Goal: Feedback & Contribution: Submit feedback/report problem

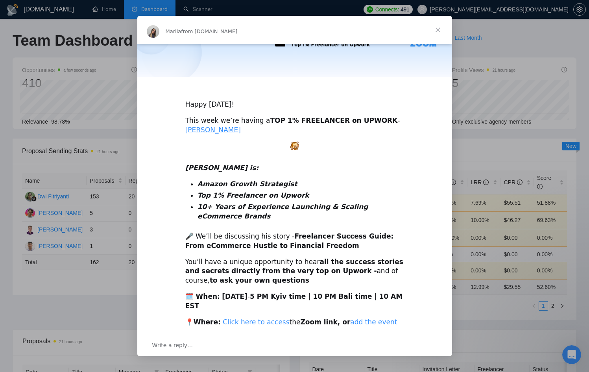
scroll to position [174, 0]
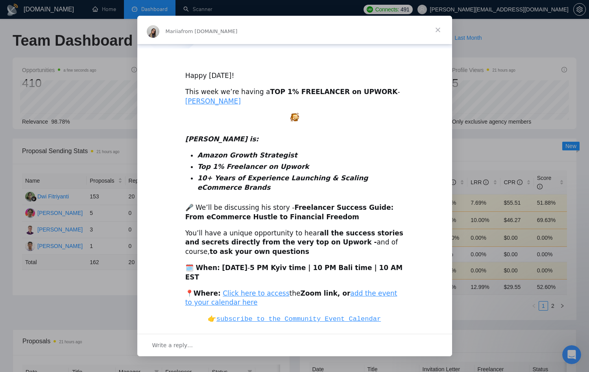
click at [484, 124] on div "Intercom messenger" at bounding box center [294, 186] width 589 height 372
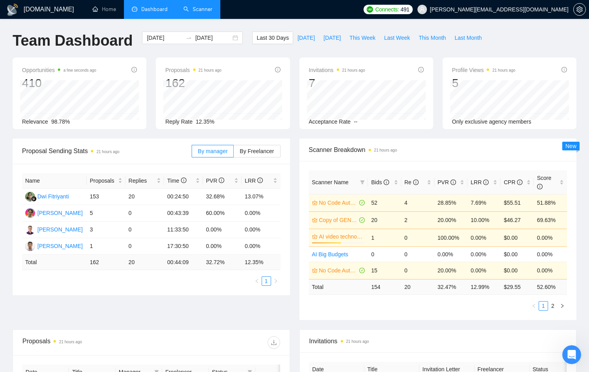
click at [199, 6] on link "Scanner" at bounding box center [197, 9] width 29 height 7
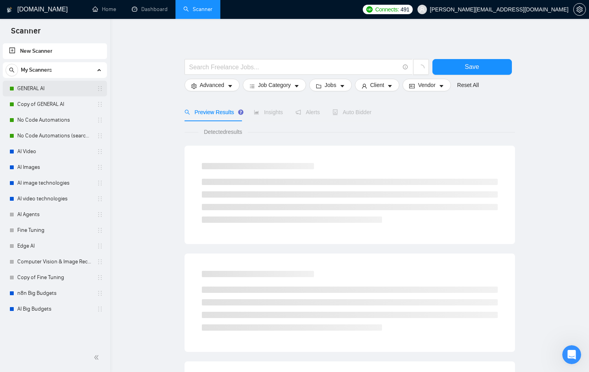
click at [44, 89] on link "GENERAL AI" at bounding box center [54, 89] width 75 height 16
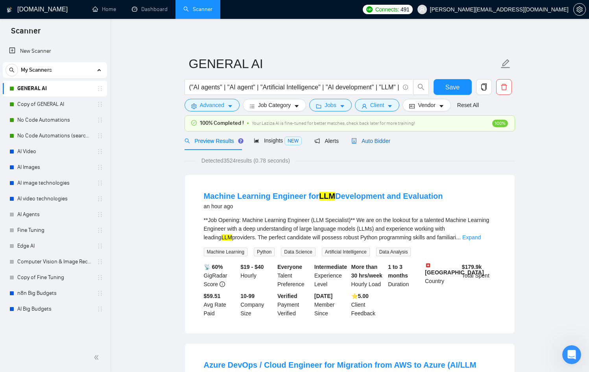
click at [386, 138] on span "Auto Bidder" at bounding box center [371, 141] width 39 height 6
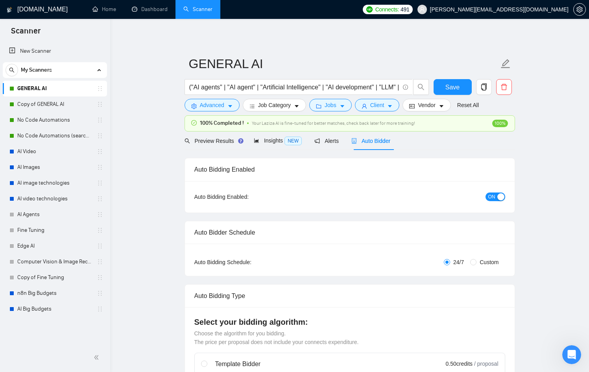
checkbox input "true"
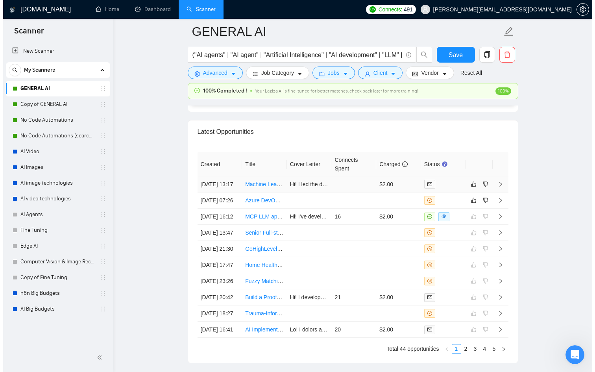
scroll to position [2069, 0]
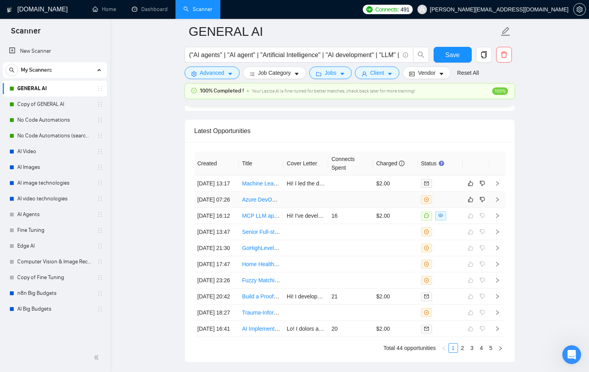
click at [405, 208] on td at bounding box center [395, 200] width 45 height 16
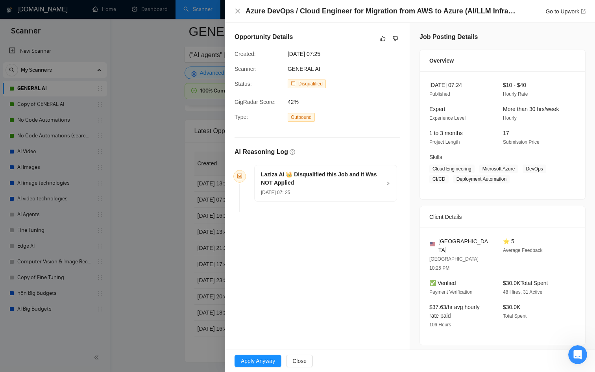
click at [121, 172] on div at bounding box center [297, 186] width 595 height 372
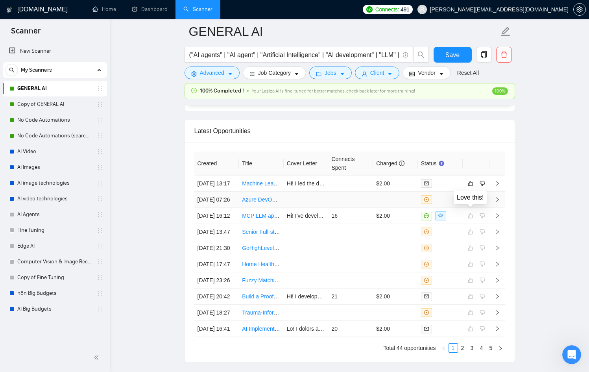
click at [477, 204] on div at bounding box center [476, 199] width 20 height 9
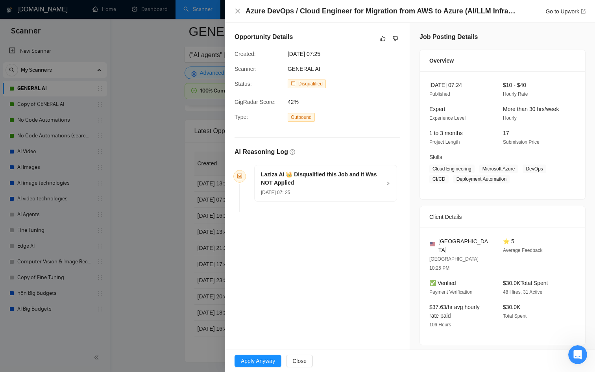
click at [181, 190] on div at bounding box center [297, 186] width 595 height 372
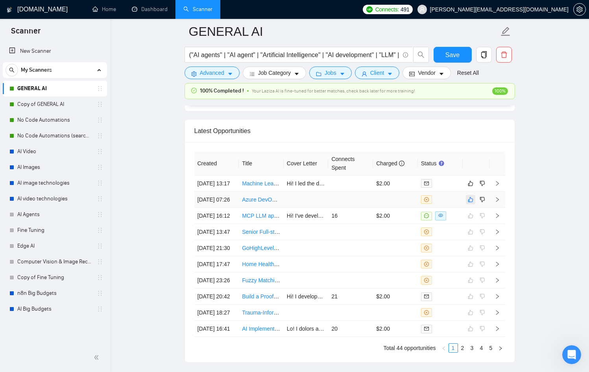
click at [473, 203] on icon "like" at bounding box center [471, 199] width 6 height 6
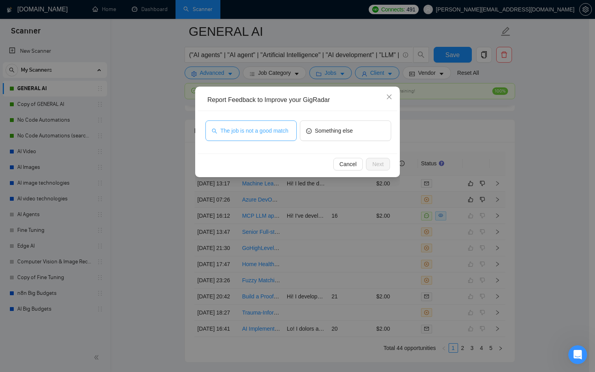
click at [272, 129] on span "The job is not a good match" at bounding box center [254, 130] width 68 height 9
click at [380, 165] on span "Next" at bounding box center [377, 164] width 11 height 9
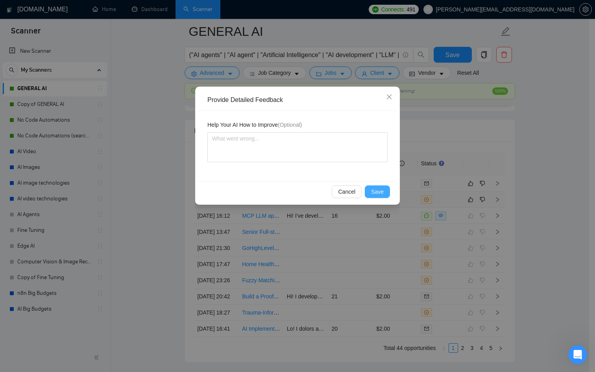
click at [379, 187] on button "Save" at bounding box center [377, 191] width 25 height 13
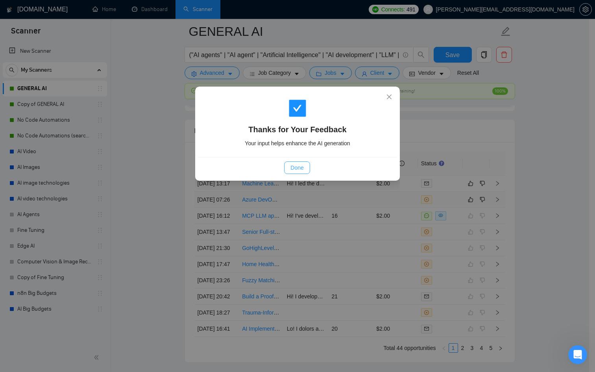
click at [302, 167] on span "Done" at bounding box center [297, 167] width 13 height 9
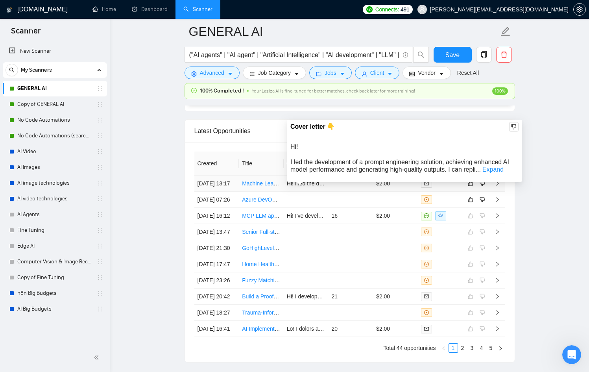
click at [340, 187] on td at bounding box center [350, 184] width 45 height 16
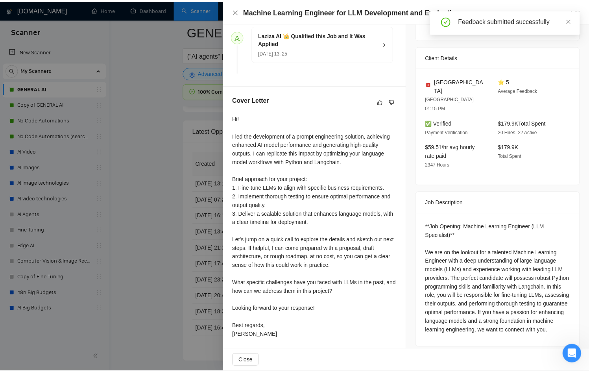
scroll to position [162, 0]
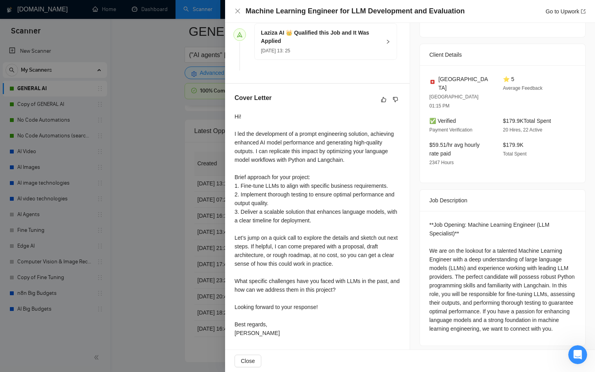
click at [197, 274] on div at bounding box center [297, 186] width 595 height 372
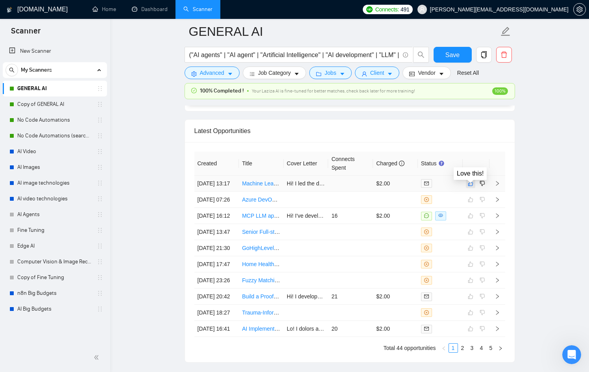
click at [471, 188] on button "button" at bounding box center [470, 183] width 9 height 9
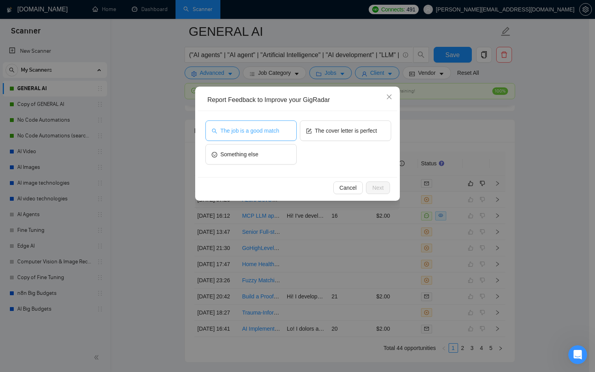
click at [263, 133] on span "The job is a good match" at bounding box center [249, 130] width 59 height 9
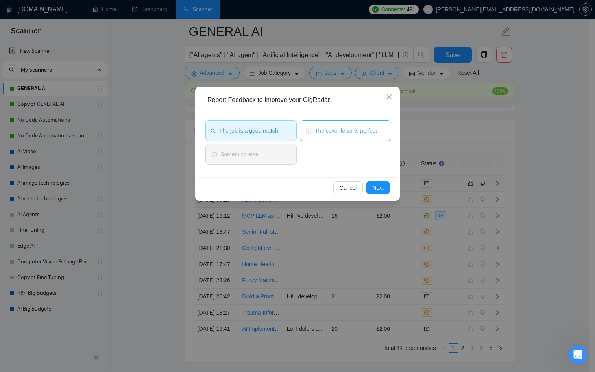
click at [323, 132] on span "The cover letter is perfect" at bounding box center [346, 130] width 62 height 9
click at [379, 191] on span "Next" at bounding box center [377, 187] width 11 height 9
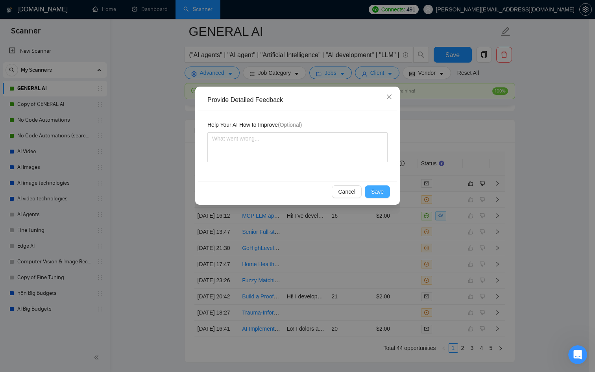
click at [379, 193] on span "Save" at bounding box center [377, 191] width 13 height 9
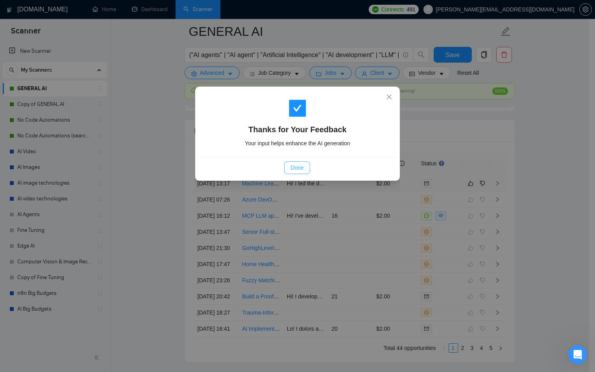
click at [294, 171] on span "Done" at bounding box center [297, 167] width 13 height 9
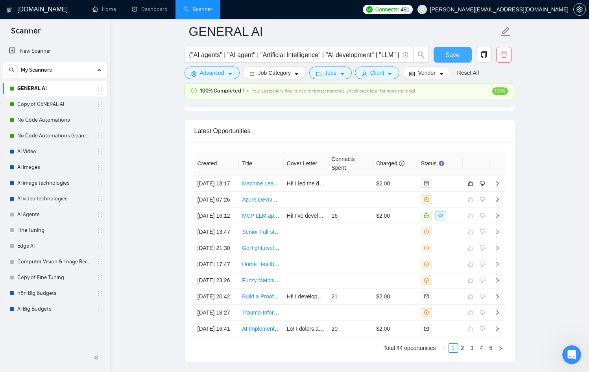
click at [457, 52] on span "Save" at bounding box center [453, 55] width 14 height 10
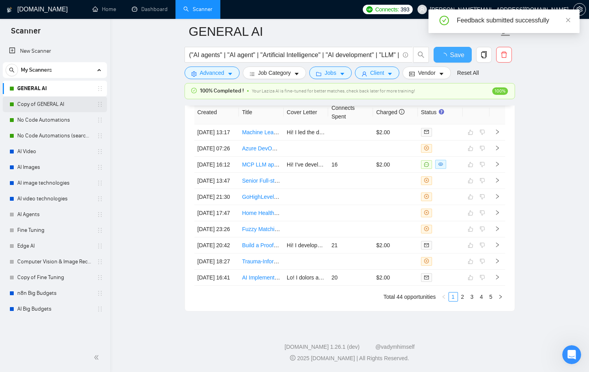
checkbox input "true"
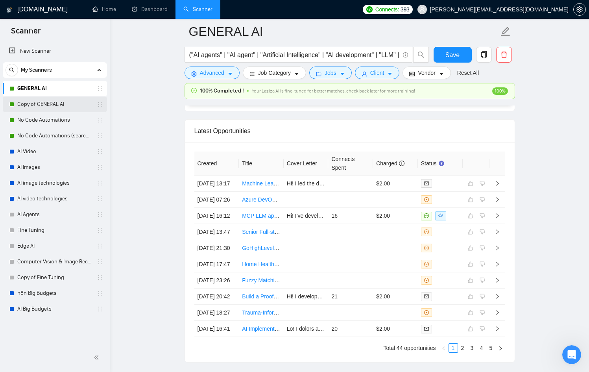
click at [32, 105] on link "Copy of GENERAL AI" at bounding box center [54, 104] width 75 height 16
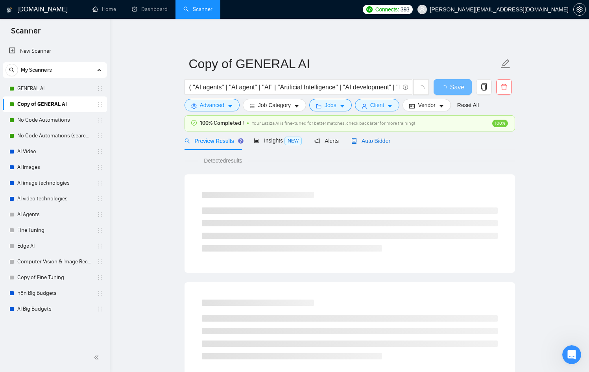
click at [388, 139] on span "Auto Bidder" at bounding box center [371, 141] width 39 height 6
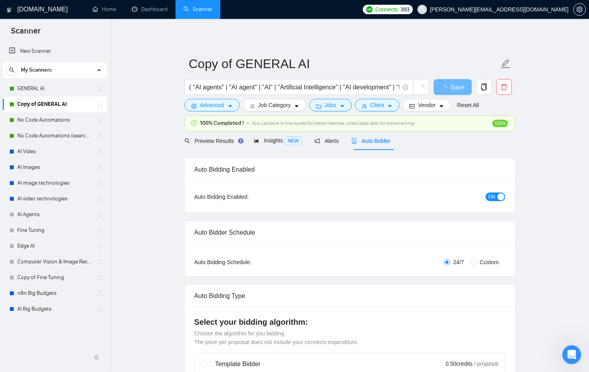
checkbox input "true"
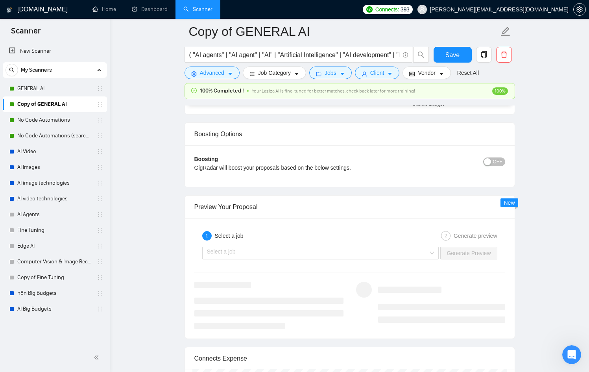
scroll to position [1435, 0]
click at [30, 117] on link "No Code Automations" at bounding box center [54, 120] width 75 height 16
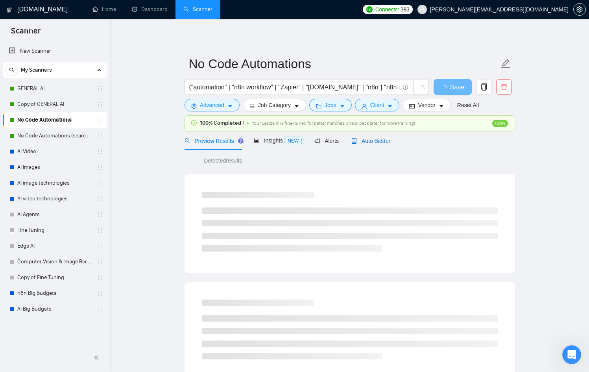
click at [366, 139] on span "Auto Bidder" at bounding box center [371, 141] width 39 height 6
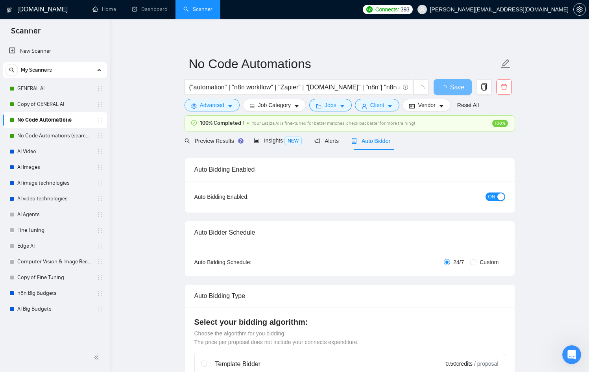
checkbox input "true"
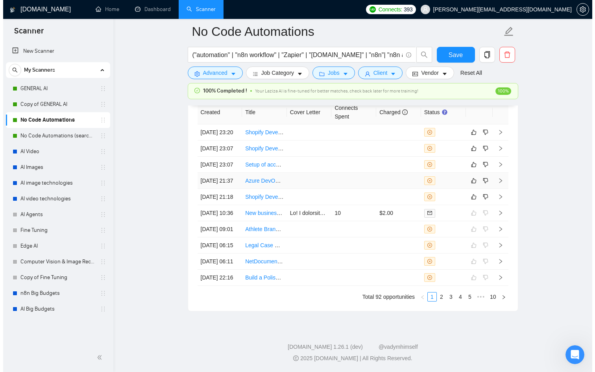
scroll to position [2114, 0]
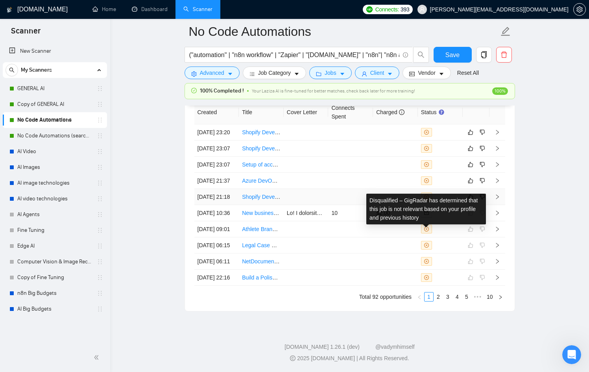
click at [390, 205] on td at bounding box center [395, 197] width 45 height 16
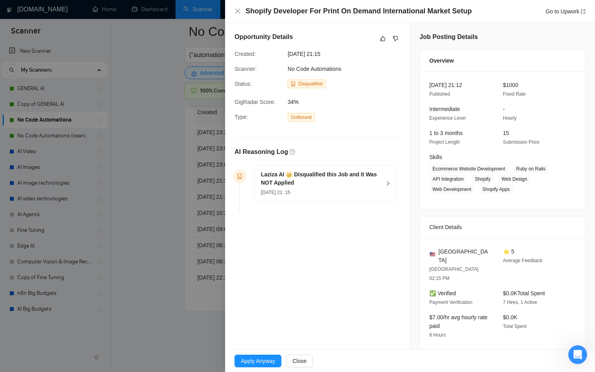
click at [193, 197] on div at bounding box center [297, 186] width 595 height 372
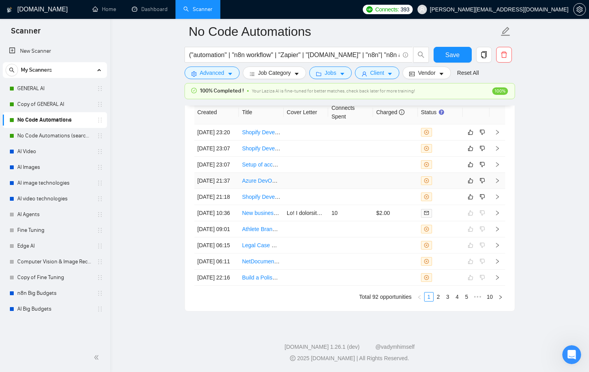
click at [333, 189] on td at bounding box center [350, 181] width 45 height 16
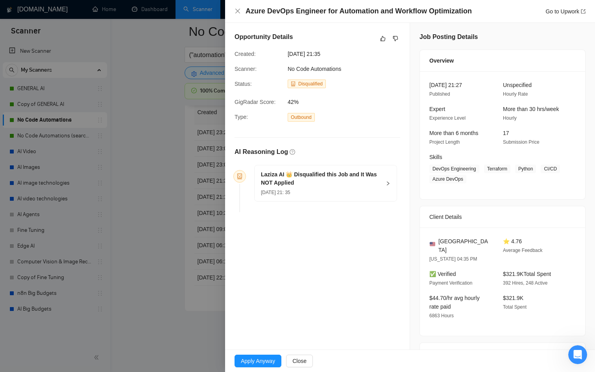
click at [140, 193] on div at bounding box center [297, 186] width 595 height 372
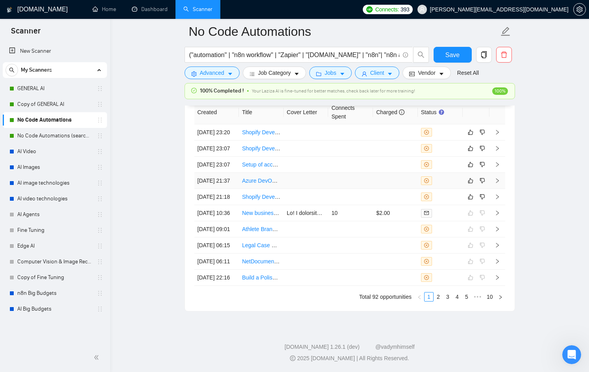
click at [309, 189] on td at bounding box center [306, 181] width 45 height 16
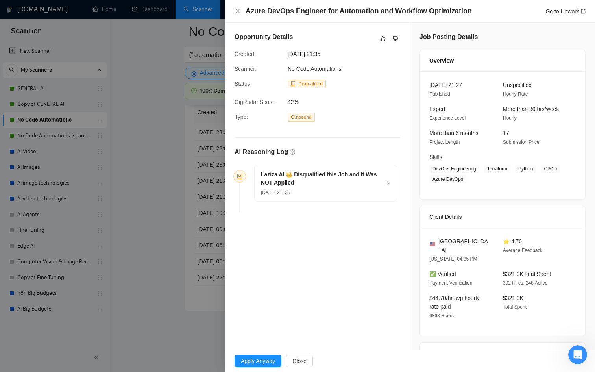
click at [309, 189] on div "[DATE] 21: 35" at bounding box center [321, 192] width 120 height 9
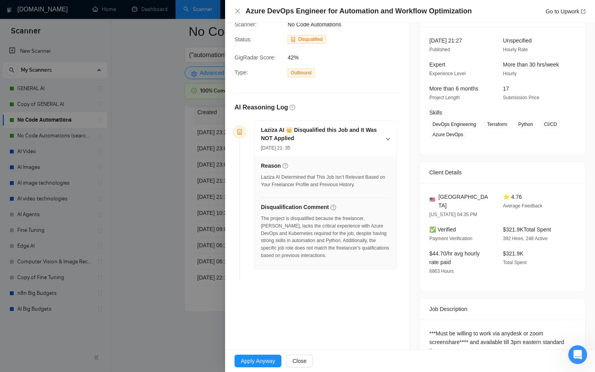
scroll to position [45, 0]
click at [259, 357] on span "Apply Anyway" at bounding box center [258, 361] width 34 height 9
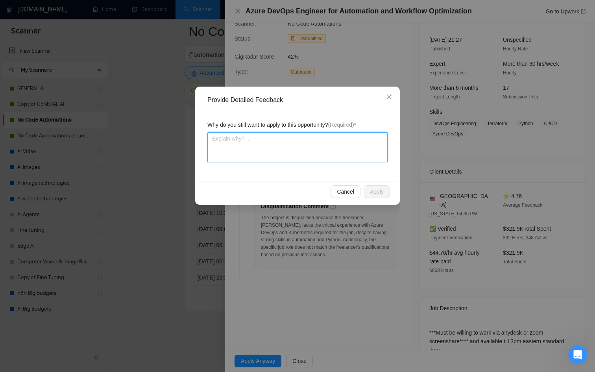
drag, startPoint x: 293, startPoint y: 154, endPoint x: 287, endPoint y: 155, distance: 6.8
click at [292, 156] on textarea at bounding box center [297, 147] width 180 height 30
type textarea "I"
type textarea "I d"
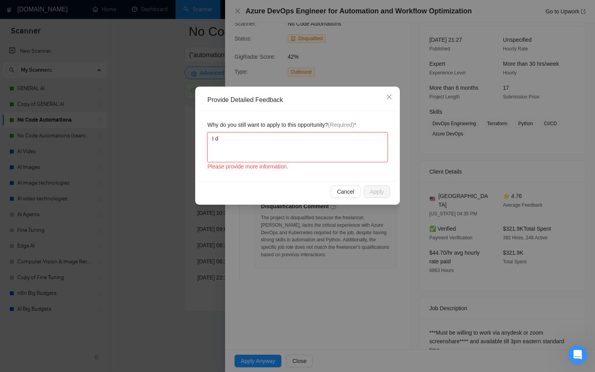
type textarea "I do"
type textarea "I do h"
type textarea "I do ha"
type textarea "I do hav"
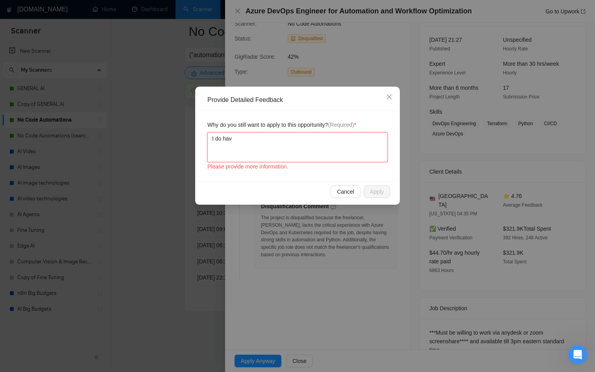
type textarea "I do have"
type textarea "I do have d"
type textarea "I do have de"
type textarea "I do have dev"
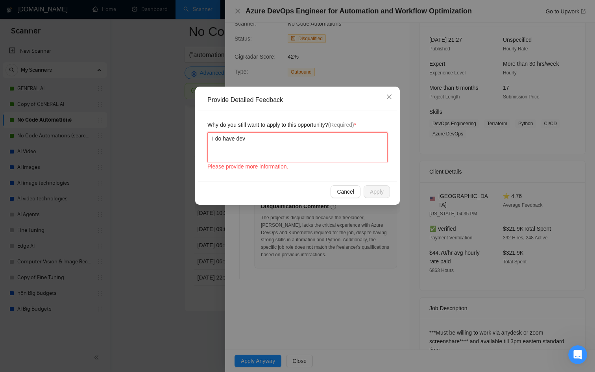
type textarea "I do have devo"
type textarea "I do have devop"
type textarea "I do have devops"
type textarea "I do have devops a"
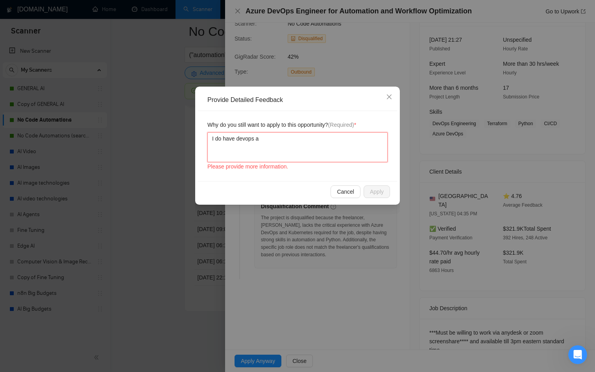
type textarea "I do have devops an"
type textarea "I do have devops and"
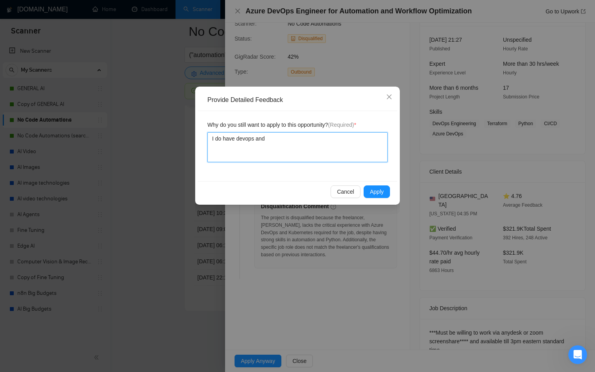
type textarea "I do have devops and k"
type textarea "I do have devops and ku"
type textarea "I do have devops and kub"
type textarea "I do have devops and [PERSON_NAME]"
type textarea "I do have devops and kuber"
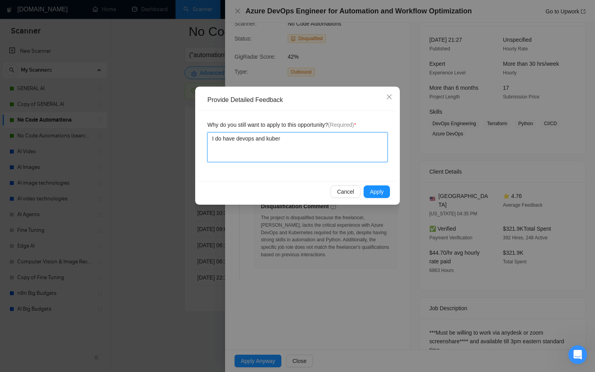
type textarea "I do have devops and kubern"
type textarea "I do have devops and kuberne"
type textarea "I do have devops and kubernet"
type textarea "I do have devops and kubernets"
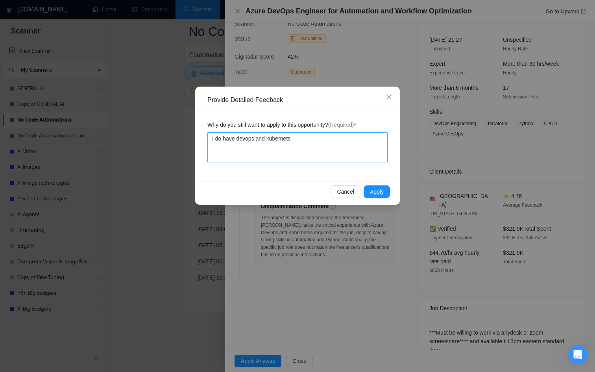
type textarea "I do have devops and kubernets"
type textarea "I do have devops and kubernets s"
type textarea "I do have devops and kubernets sk"
type textarea "I do have devops and kubernets ski"
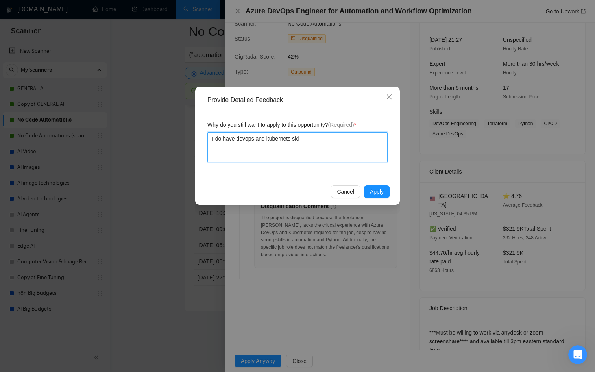
type textarea "I do have devops and kubernets skil"
type textarea "I do have devops and kubernets skill"
type textarea "I do have devops and kubernets skills"
click at [373, 191] on span "Apply" at bounding box center [377, 191] width 14 height 9
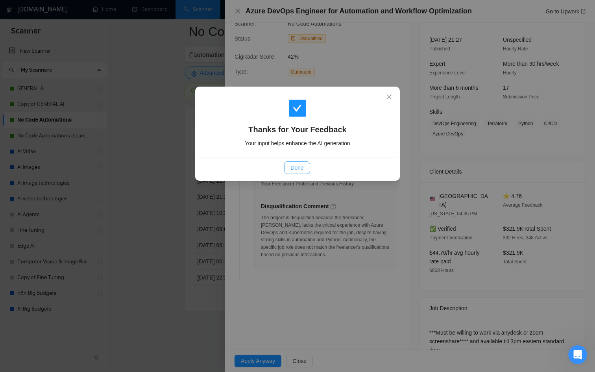
click at [288, 165] on button "Done" at bounding box center [297, 167] width 26 height 13
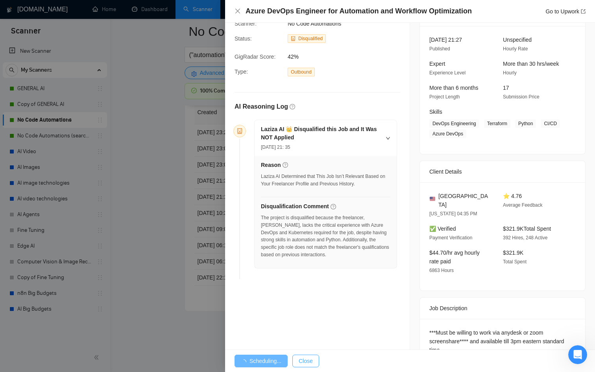
drag, startPoint x: 303, startPoint y: 357, endPoint x: 272, endPoint y: 348, distance: 31.9
click at [302, 357] on span "Close" at bounding box center [306, 361] width 14 height 9
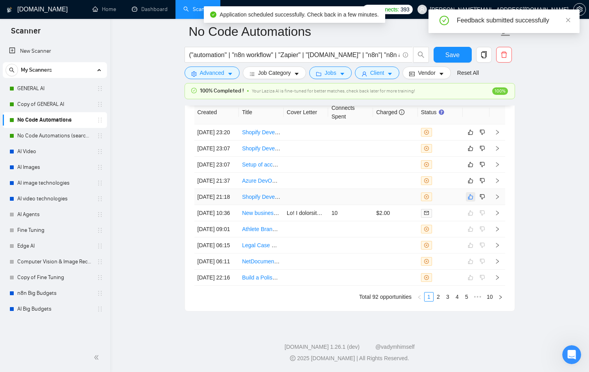
click at [473, 202] on button "button" at bounding box center [470, 196] width 9 height 9
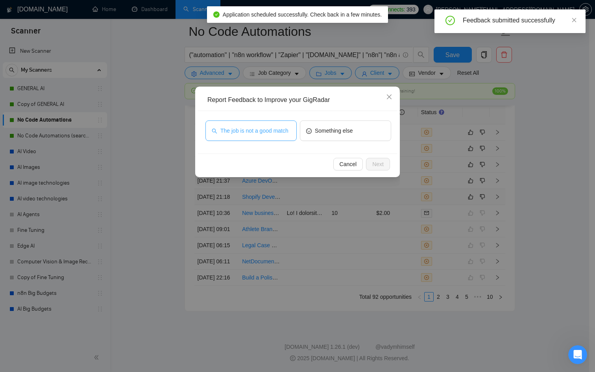
click at [237, 130] on span "The job is not a good match" at bounding box center [254, 130] width 68 height 9
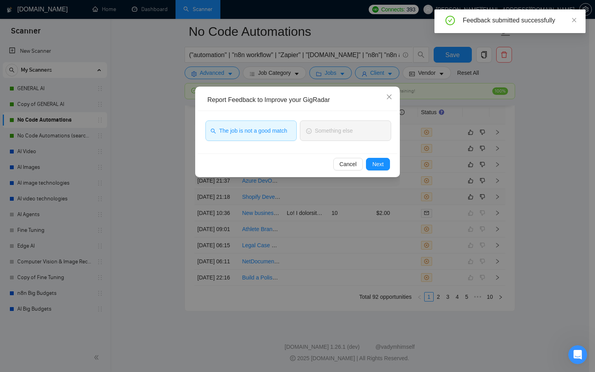
click at [394, 171] on div "Report Feedback to Improve your GigRadar The job is not a good match Something …" at bounding box center [297, 186] width 595 height 372
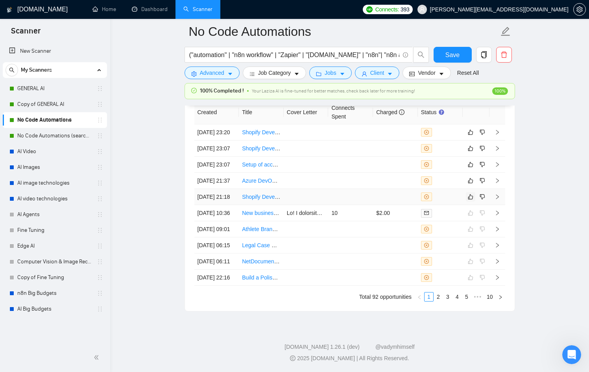
drag, startPoint x: 472, startPoint y: 226, endPoint x: 466, endPoint y: 224, distance: 5.7
click at [472, 200] on icon "like" at bounding box center [471, 197] width 6 height 6
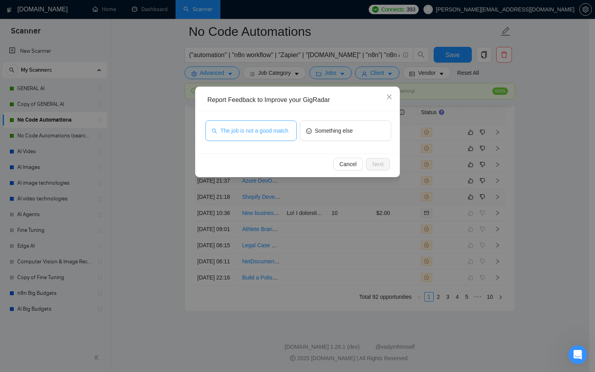
click at [241, 132] on span "The job is not a good match" at bounding box center [254, 130] width 68 height 9
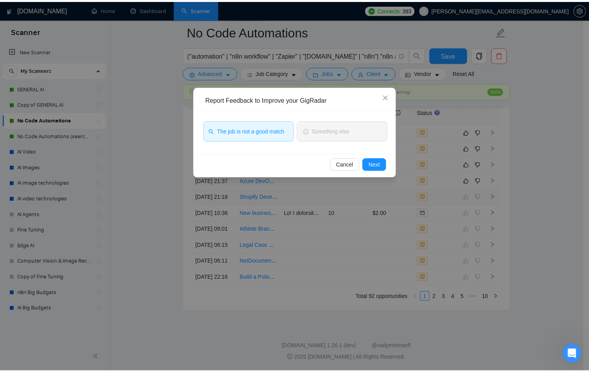
scroll to position [2093, 0]
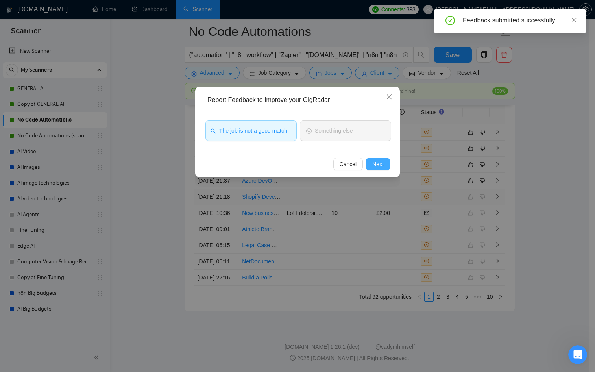
click at [378, 163] on span "Next" at bounding box center [377, 164] width 11 height 9
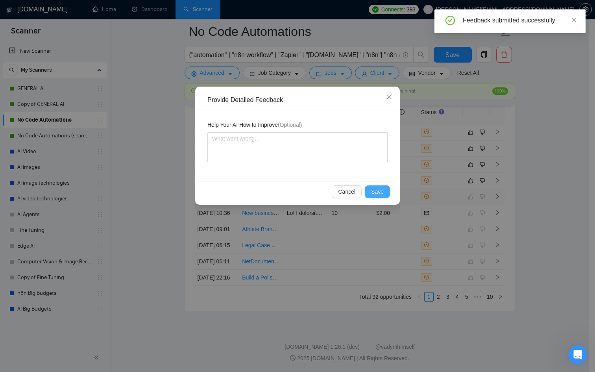
click at [386, 192] on button "Save" at bounding box center [377, 191] width 25 height 13
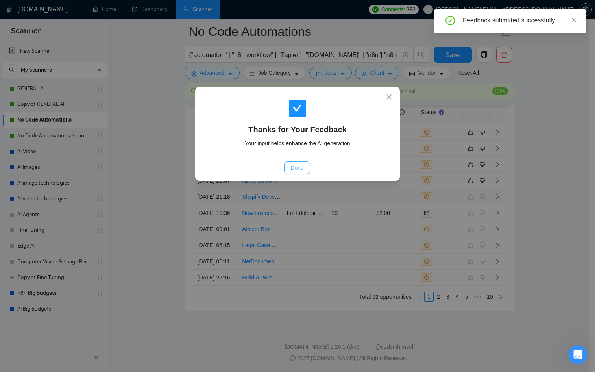
click at [295, 164] on span "Done" at bounding box center [297, 167] width 13 height 9
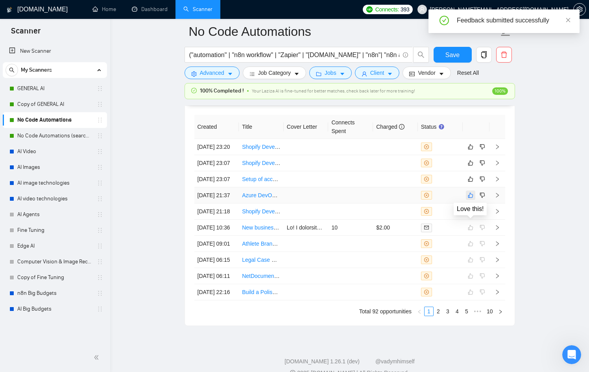
click at [472, 198] on icon "like" at bounding box center [470, 195] width 5 height 5
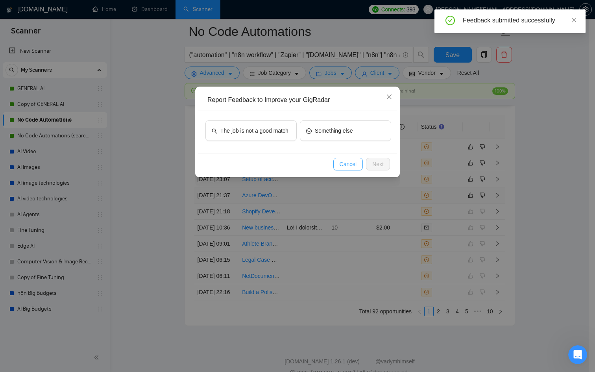
click at [348, 169] on button "Cancel" at bounding box center [348, 164] width 30 height 13
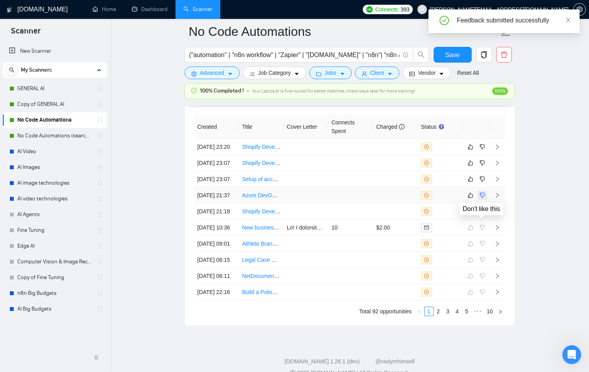
click at [483, 198] on icon "dislike" at bounding box center [483, 195] width 6 height 6
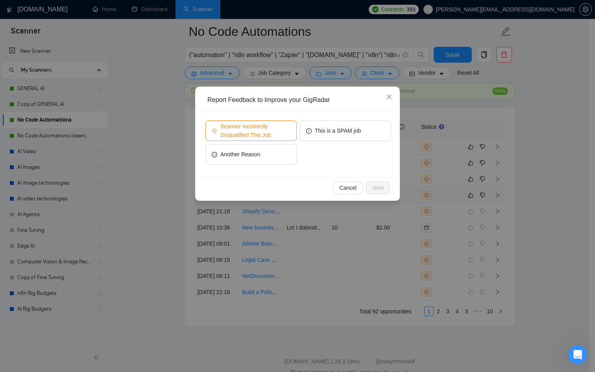
click at [254, 130] on span "Scanner Incorrectly Disqualified This Job" at bounding box center [255, 130] width 70 height 17
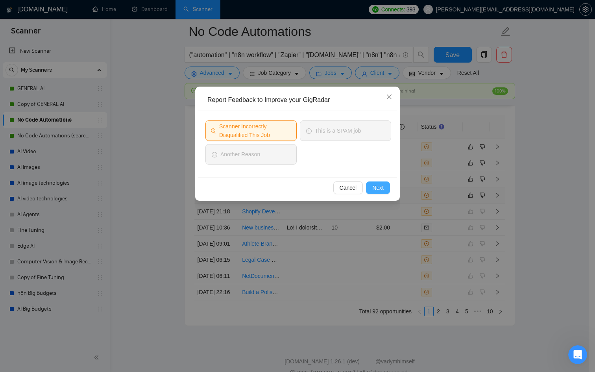
click at [378, 184] on span "Next" at bounding box center [377, 187] width 11 height 9
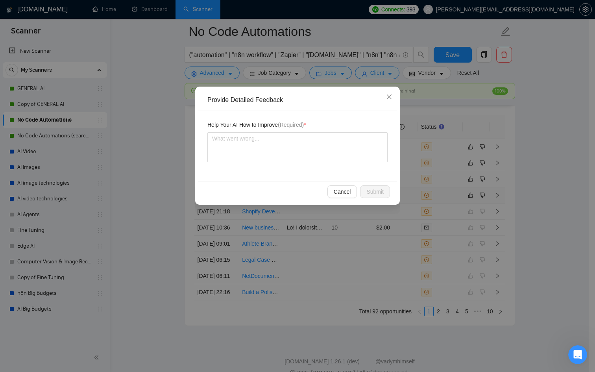
click at [313, 129] on div "Help Your AI How to Improve (Required) *" at bounding box center [297, 126] width 180 height 12
click at [324, 144] on textarea at bounding box center [297, 147] width 180 height 30
type textarea "I"
type textarea "I d"
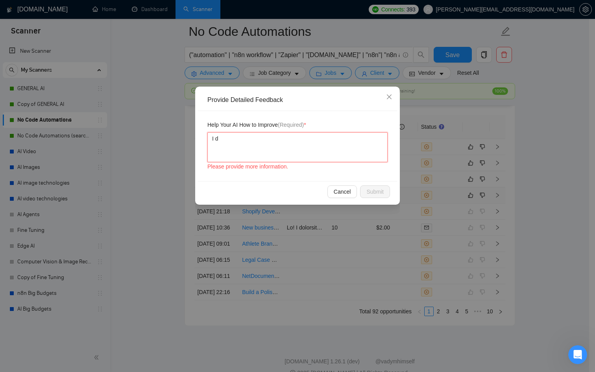
type textarea "I do"
type textarea "I do h"
type textarea "I do ha"
type textarea "I do hav"
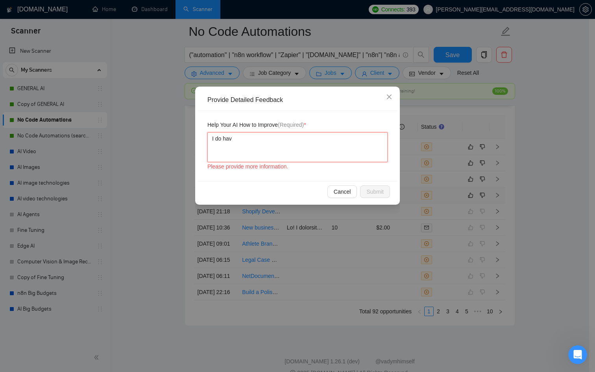
type textarea "I do have"
type textarea "I do have d"
type textarea "I do have de"
type textarea "I do have dev"
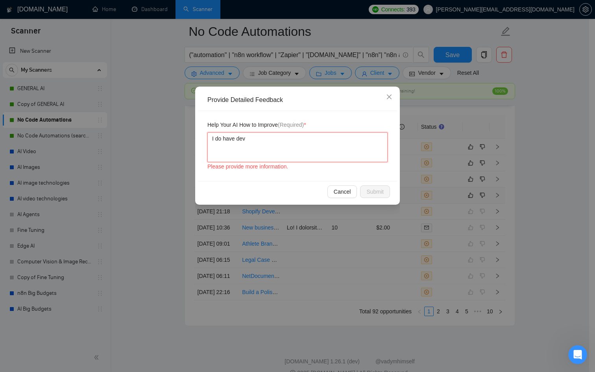
type textarea "I do have devo"
type textarea "I do have devop"
type textarea "I do have devops"
type textarea "I do have devops a"
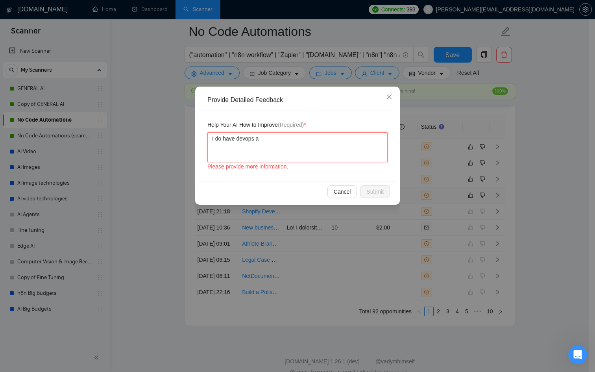
type textarea "I do have devops an"
type textarea "I do have devops and"
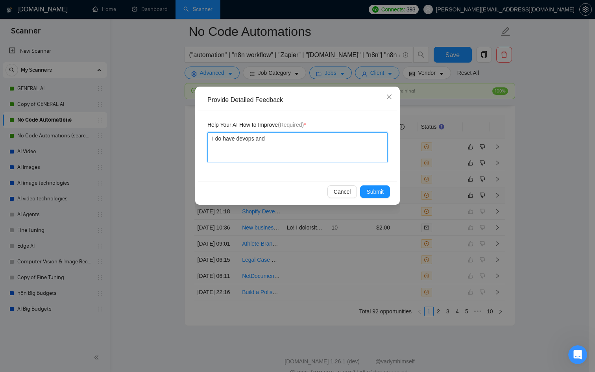
type textarea "I do have devops and k"
type textarea "I do have devops and ku"
type textarea "I do have devops and kub"
type textarea "I do have devops and [PERSON_NAME]"
type textarea "I do have devops and kuber"
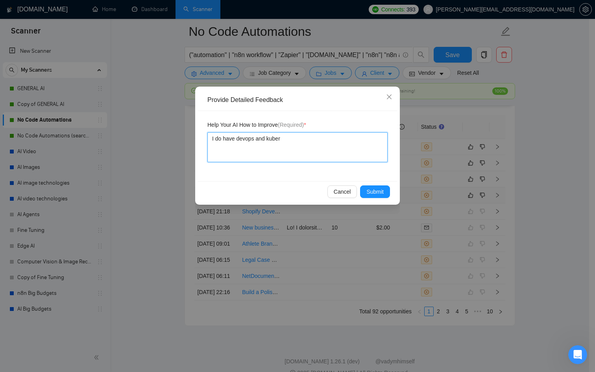
type textarea "I do have devops and kubern"
type textarea "I do have devops and kuberne"
type textarea "I do have devops and kubernet"
type textarea "I do have devops and kubernets"
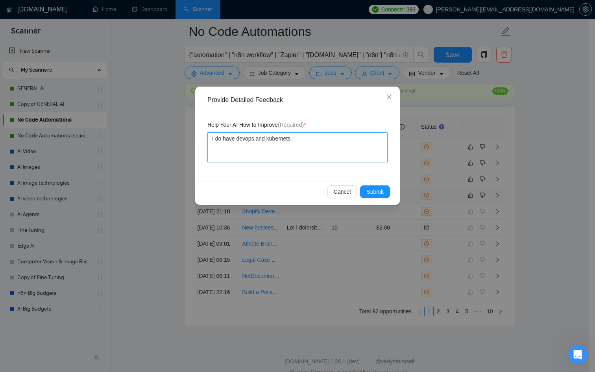
type textarea "I do have devops and kubernets e"
type textarea "I do have devops and kubernets ex"
type textarea "I do have devops and kubernets exp"
type textarea "I do have devops and kubernets expe"
type textarea "I do have devops and kubernets exper"
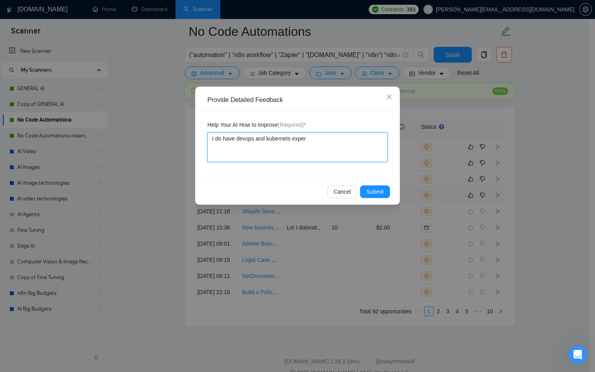
type textarea "I do have devops and kubernets experi"
type textarea "I do have devops and kubernets experie"
type textarea "I do have devops and kubernets experien"
type textarea "I do have devops and kubernets experienc"
type textarea "I do have devops and kubernets experience"
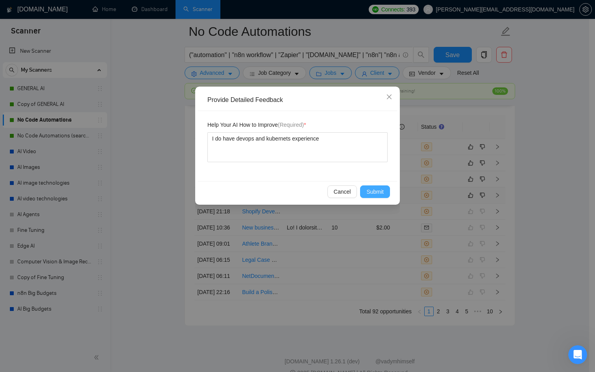
click at [372, 189] on span "Submit" at bounding box center [374, 191] width 17 height 9
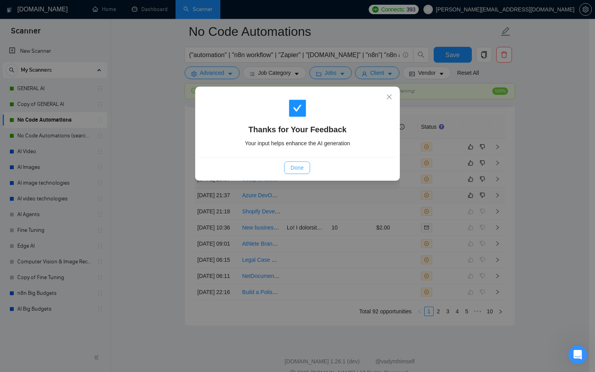
drag, startPoint x: 276, startPoint y: 163, endPoint x: 286, endPoint y: 166, distance: 10.3
click at [276, 163] on div "Done" at bounding box center [297, 167] width 186 height 13
drag, startPoint x: 278, startPoint y: 155, endPoint x: 313, endPoint y: 178, distance: 41.3
click at [279, 156] on div "Thanks for Your Feedback Your input helps enhance the AI generation" at bounding box center [297, 123] width 199 height 68
click at [294, 170] on span "Done" at bounding box center [297, 167] width 13 height 9
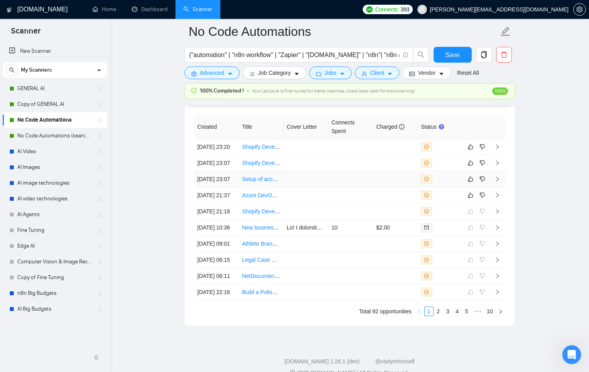
click at [433, 183] on div at bounding box center [440, 179] width 39 height 9
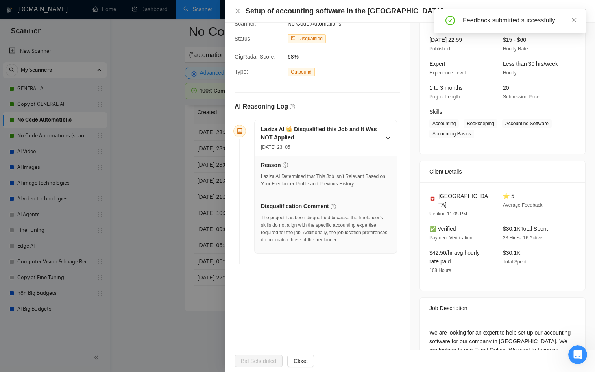
click at [177, 164] on div at bounding box center [297, 186] width 595 height 372
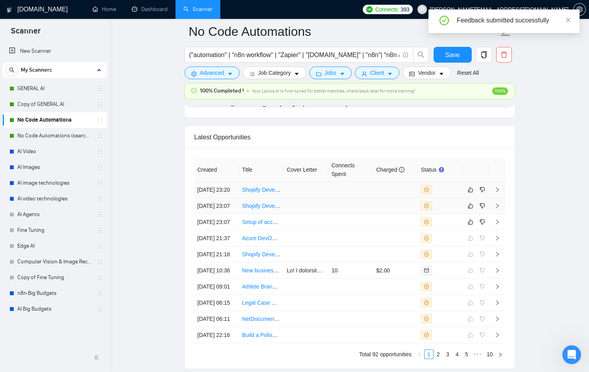
scroll to position [2042, 0]
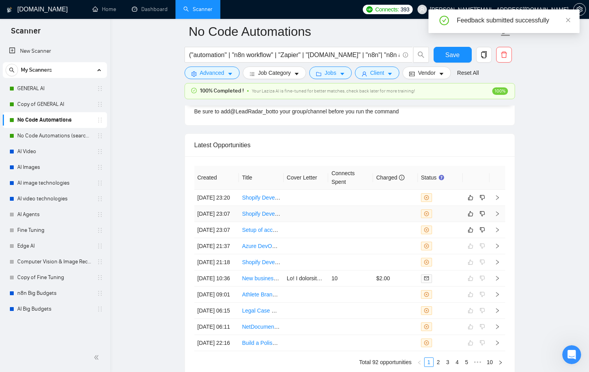
click at [321, 222] on td at bounding box center [306, 214] width 45 height 16
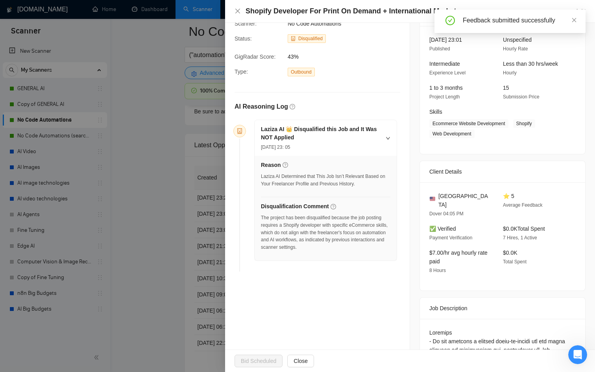
click at [162, 202] on div at bounding box center [297, 186] width 595 height 372
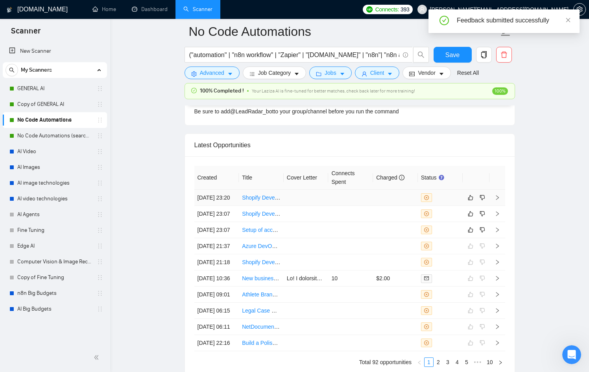
click at [318, 205] on td at bounding box center [306, 198] width 45 height 16
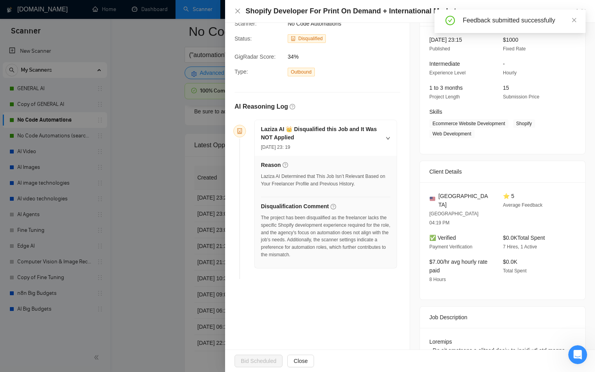
click at [165, 210] on div at bounding box center [297, 186] width 595 height 372
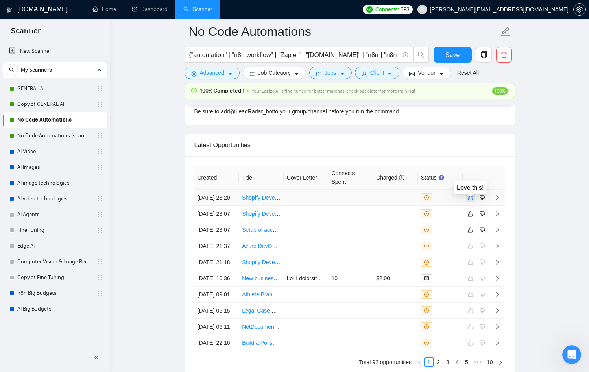
click at [471, 200] on icon "like" at bounding box center [470, 197] width 5 height 5
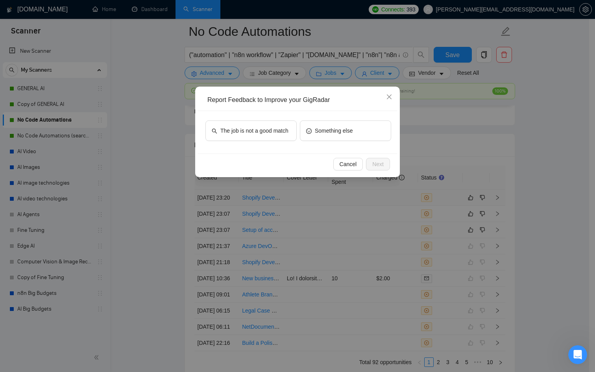
click at [223, 116] on div "The job is not a good match Something else" at bounding box center [297, 132] width 199 height 43
click at [237, 126] on span "The job is not a good match" at bounding box center [254, 130] width 68 height 9
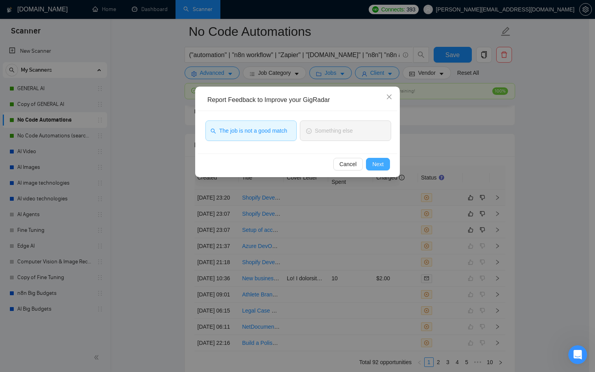
drag, startPoint x: 383, startPoint y: 167, endPoint x: 379, endPoint y: 166, distance: 4.9
click at [383, 167] on span "Next" at bounding box center [377, 164] width 11 height 9
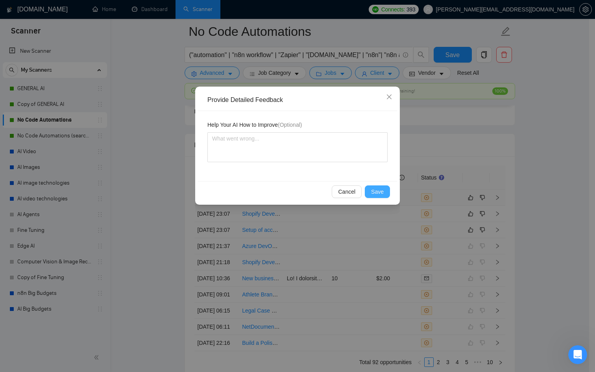
drag, startPoint x: 375, startPoint y: 185, endPoint x: 379, endPoint y: 189, distance: 6.1
click at [375, 185] on div "Cancel Save" at bounding box center [297, 191] width 199 height 21
click at [383, 191] on span "Save" at bounding box center [377, 191] width 13 height 9
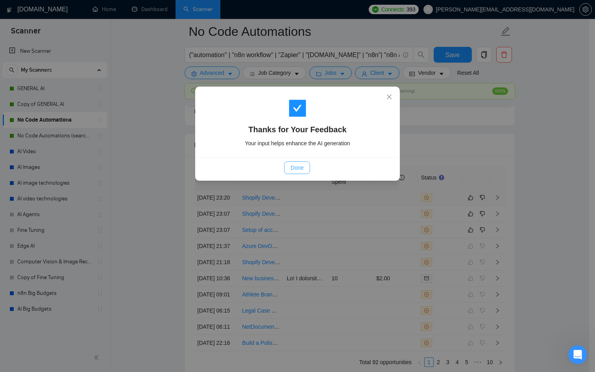
click at [301, 171] on span "Done" at bounding box center [297, 167] width 13 height 9
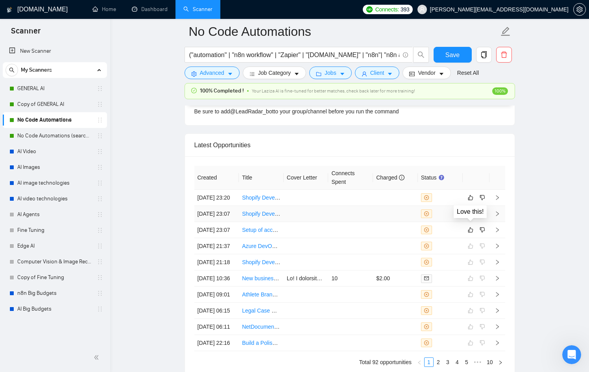
click at [472, 217] on icon "like" at bounding box center [470, 213] width 5 height 5
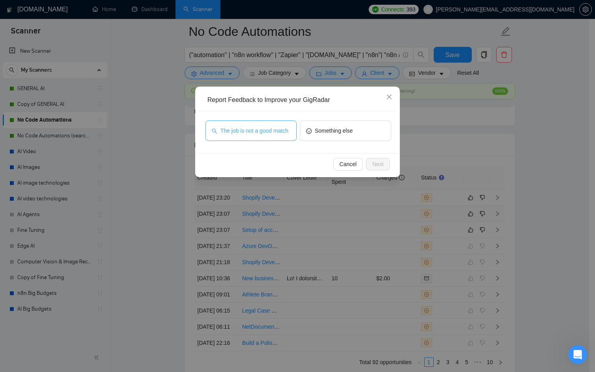
click at [250, 126] on span "The job is not a good match" at bounding box center [254, 130] width 68 height 9
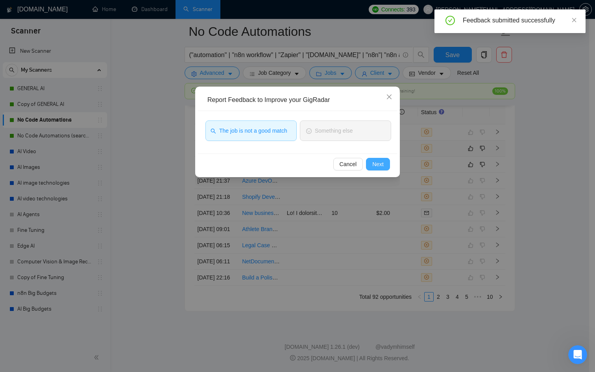
click at [384, 165] on button "Next" at bounding box center [378, 164] width 24 height 13
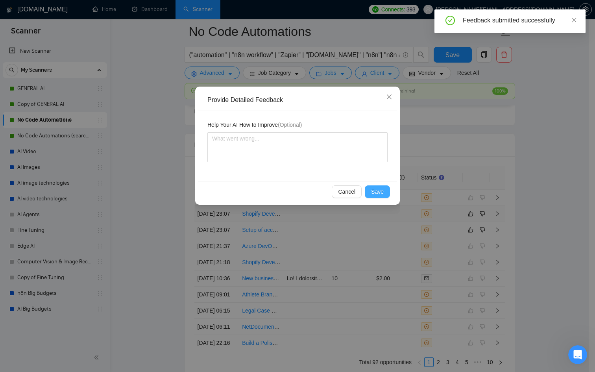
click at [384, 195] on button "Save" at bounding box center [377, 191] width 25 height 13
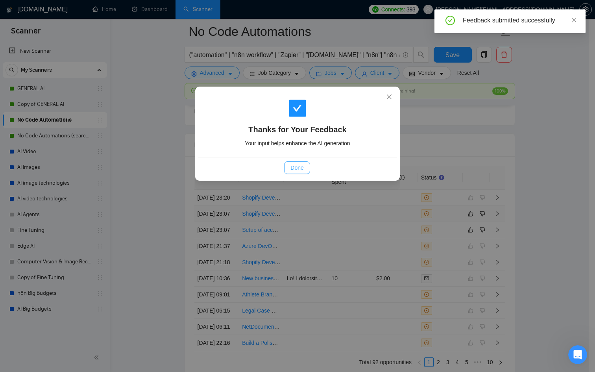
click at [304, 167] on button "Done" at bounding box center [297, 167] width 26 height 13
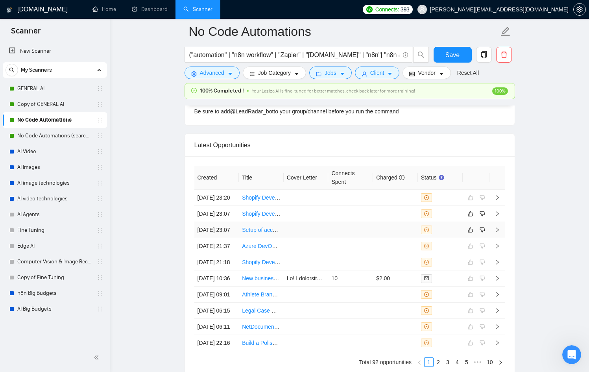
click at [444, 234] on div at bounding box center [440, 230] width 39 height 9
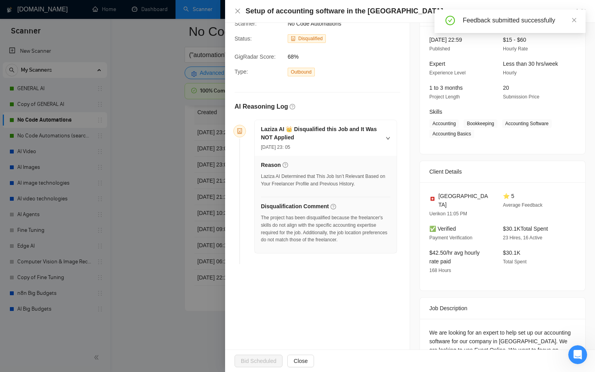
click at [170, 178] on div at bounding box center [297, 186] width 595 height 372
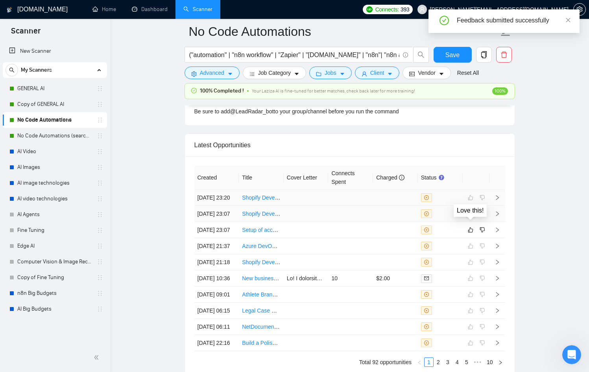
click at [466, 218] on span at bounding box center [470, 213] width 9 height 9
click at [473, 233] on icon "like" at bounding box center [471, 230] width 6 height 6
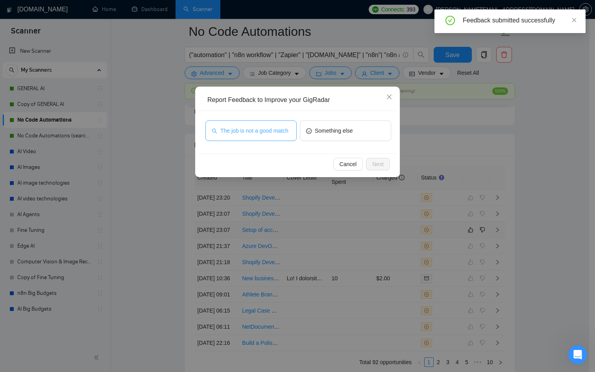
click at [275, 128] on span "The job is not a good match" at bounding box center [254, 130] width 68 height 9
click at [388, 164] on button "Next" at bounding box center [378, 164] width 24 height 13
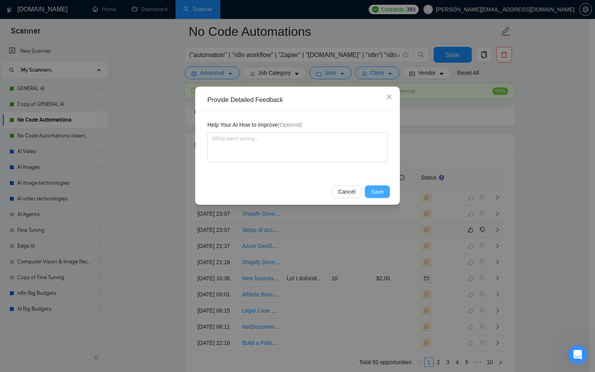
click at [378, 189] on span "Save" at bounding box center [377, 191] width 13 height 9
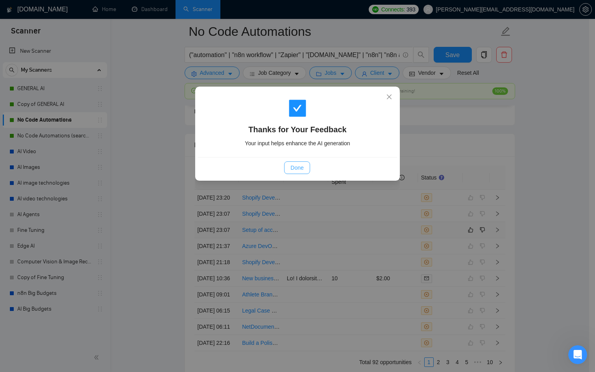
click at [304, 167] on button "Done" at bounding box center [297, 167] width 26 height 13
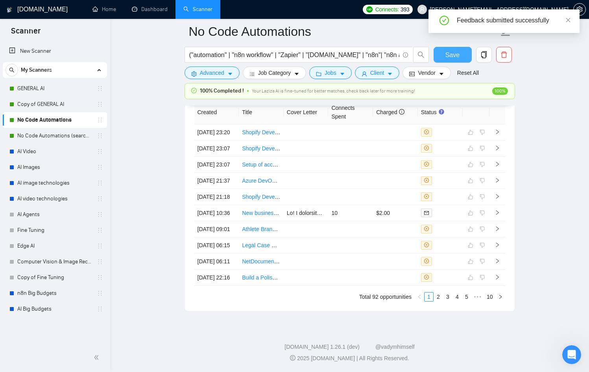
click at [445, 50] on button "Save" at bounding box center [453, 55] width 38 height 16
checkbox input "true"
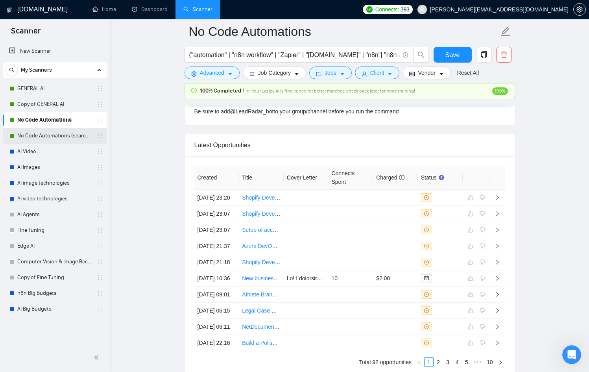
click at [48, 128] on link "No Code Automations (search only in Titles)" at bounding box center [54, 136] width 75 height 16
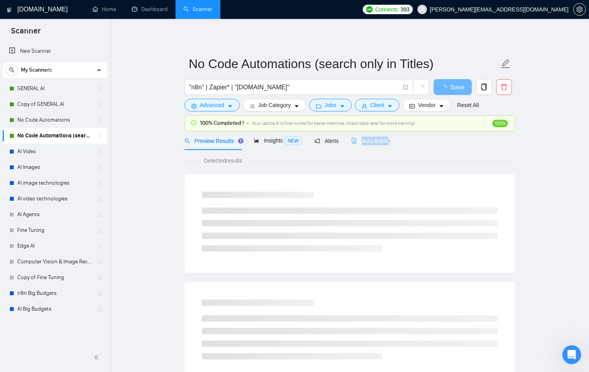
click at [391, 137] on div "Auto Bidder" at bounding box center [371, 140] width 39 height 19
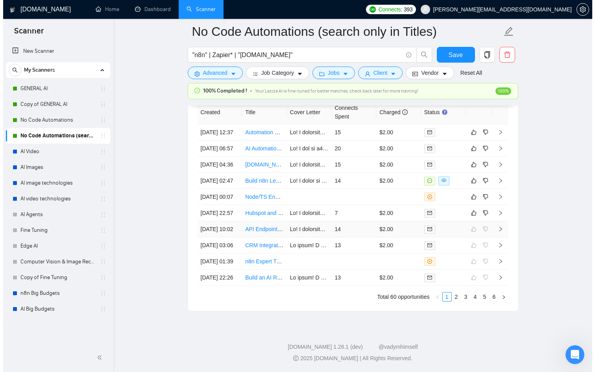
scroll to position [2121, 0]
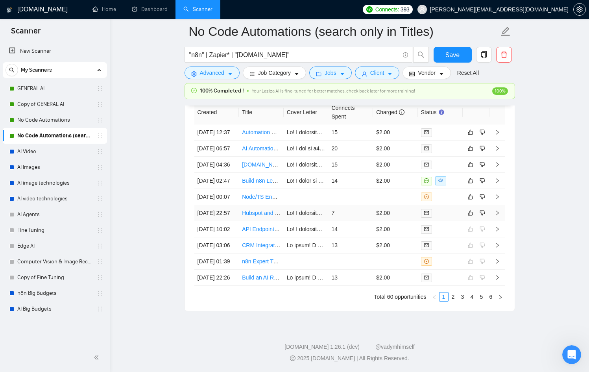
click at [356, 221] on td "7" at bounding box center [350, 213] width 45 height 16
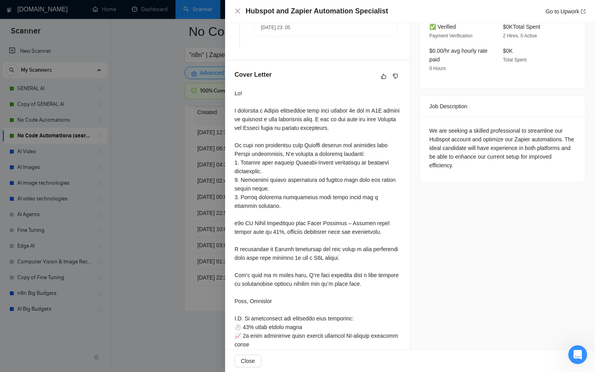
scroll to position [302, 0]
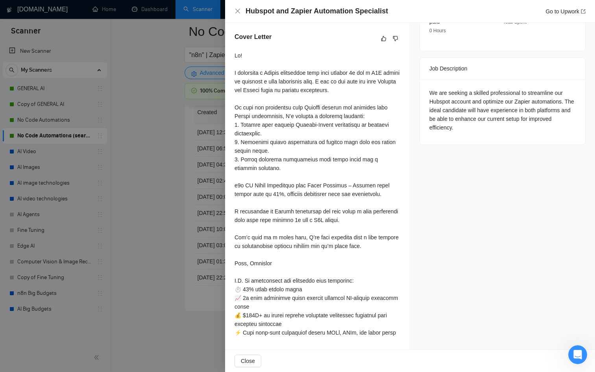
drag, startPoint x: 161, startPoint y: 267, endPoint x: 195, endPoint y: 266, distance: 34.3
click at [151, 268] on div at bounding box center [297, 186] width 595 height 372
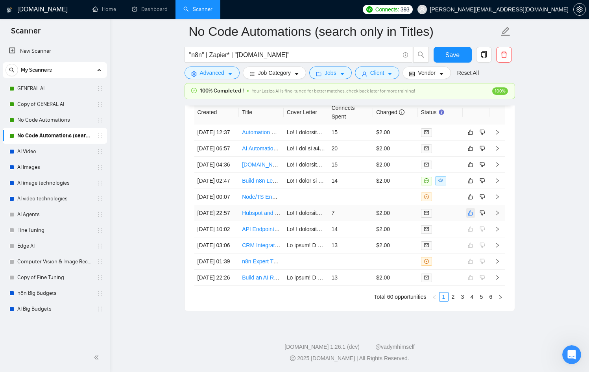
drag, startPoint x: 474, startPoint y: 237, endPoint x: 470, endPoint y: 241, distance: 5.6
click at [473, 221] on td at bounding box center [476, 213] width 27 height 16
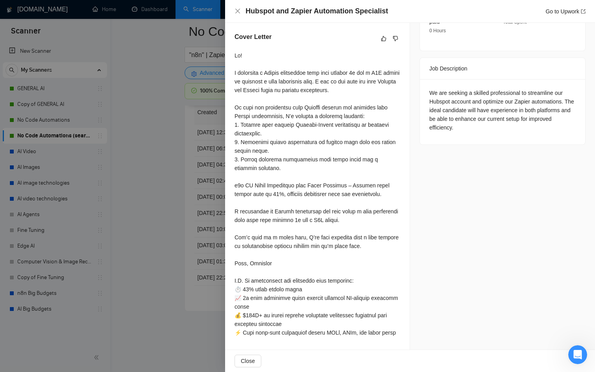
click at [470, 242] on div at bounding box center [297, 186] width 595 height 372
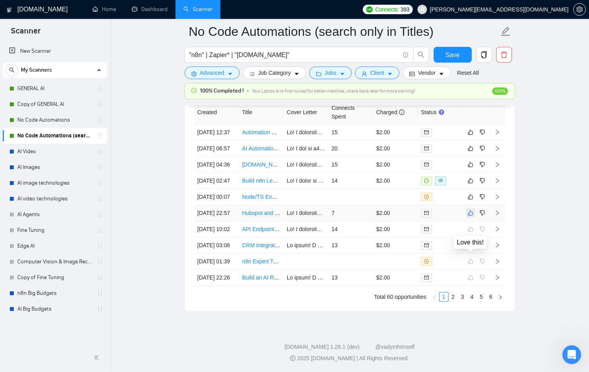
click at [468, 218] on button "button" at bounding box center [470, 212] width 9 height 9
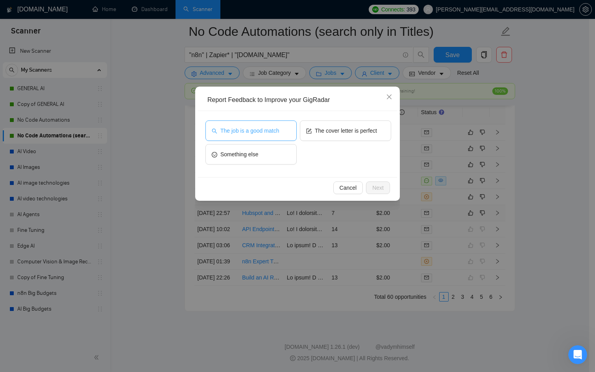
click at [261, 130] on span "The job is a good match" at bounding box center [249, 130] width 59 height 9
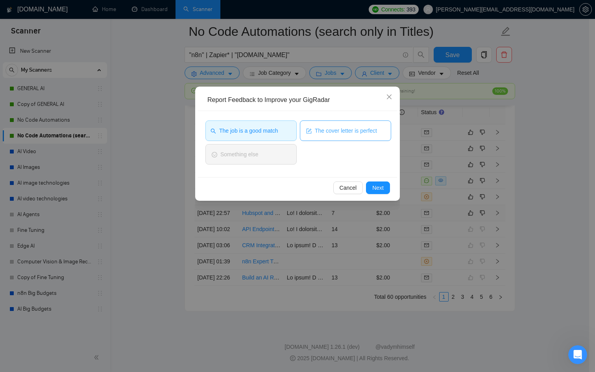
click at [362, 128] on span "The cover letter is perfect" at bounding box center [346, 130] width 62 height 9
click at [377, 198] on div "Report Feedback to Improve your GigRadar The job is a good match The cover lett…" at bounding box center [297, 144] width 205 height 114
click at [378, 190] on span "Next" at bounding box center [377, 187] width 11 height 9
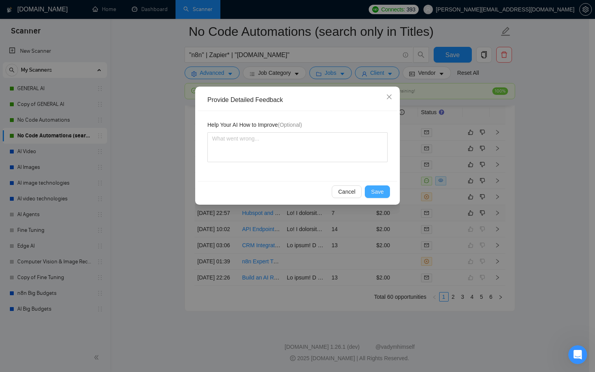
click at [377, 193] on span "Save" at bounding box center [377, 191] width 13 height 9
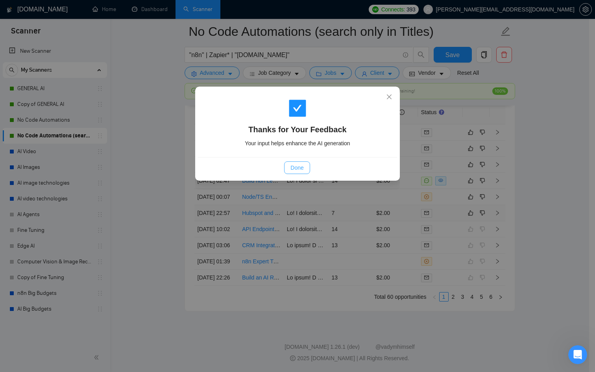
click at [285, 168] on button "Done" at bounding box center [297, 167] width 26 height 13
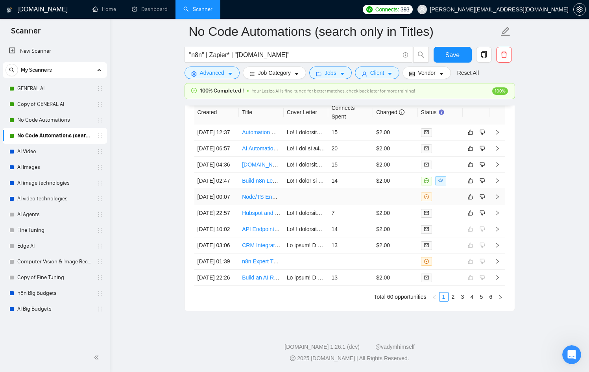
click at [452, 201] on div at bounding box center [440, 196] width 39 height 9
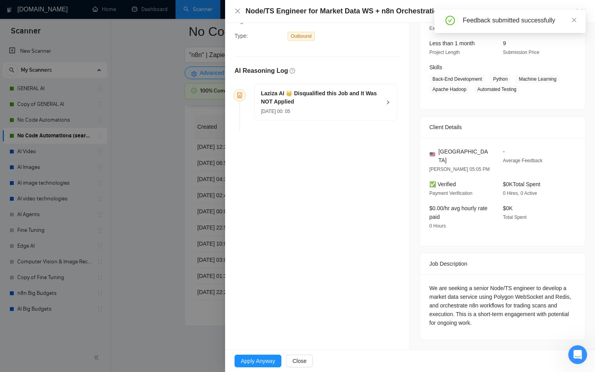
scroll to position [2121, 0]
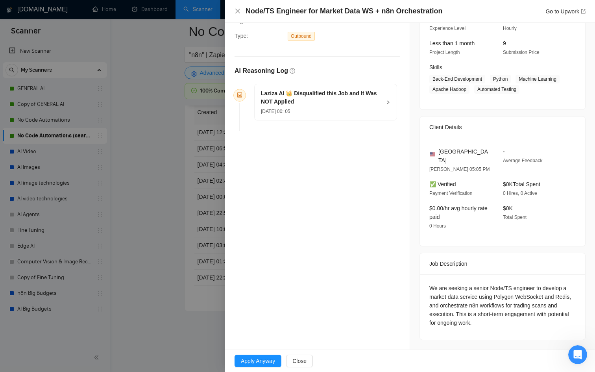
click at [187, 219] on div at bounding box center [297, 186] width 595 height 372
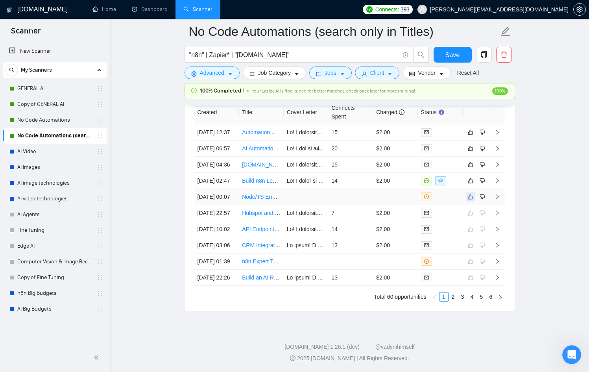
click at [470, 200] on icon "like" at bounding box center [471, 197] width 6 height 6
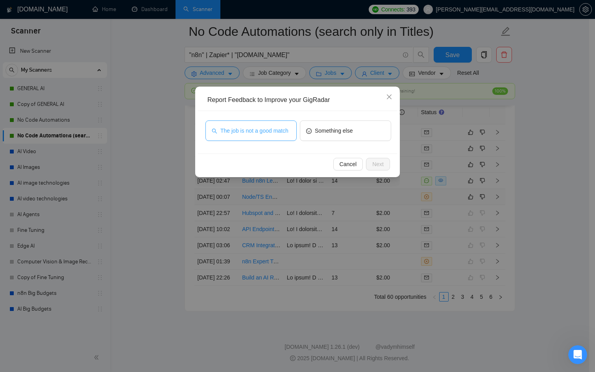
click at [248, 129] on span "The job is not a good match" at bounding box center [254, 130] width 68 height 9
drag, startPoint x: 387, startPoint y: 164, endPoint x: 383, endPoint y: 165, distance: 4.1
click at [385, 164] on button "Next" at bounding box center [378, 164] width 24 height 13
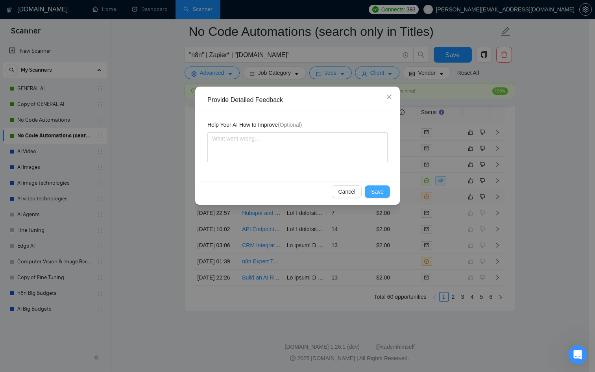
click at [380, 189] on span "Save" at bounding box center [377, 191] width 13 height 9
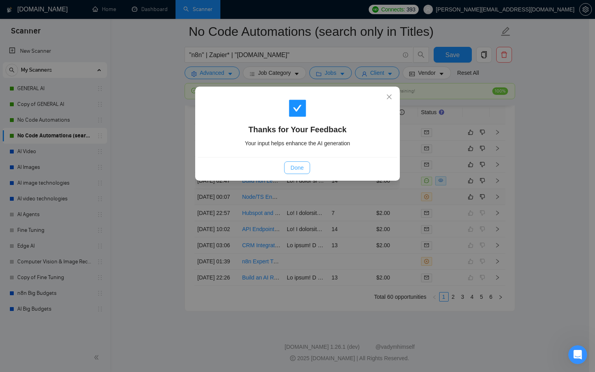
click at [300, 168] on span "Done" at bounding box center [297, 167] width 13 height 9
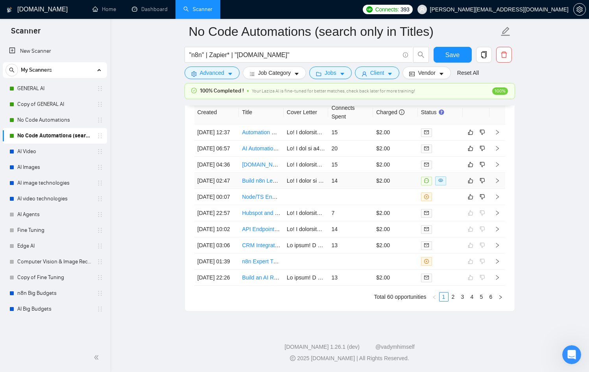
click at [455, 185] on div at bounding box center [440, 180] width 39 height 9
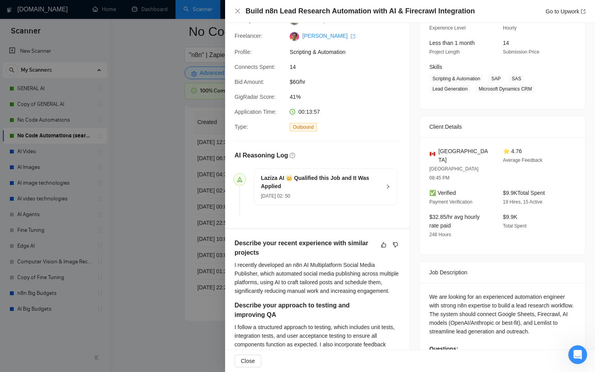
scroll to position [2093, 0]
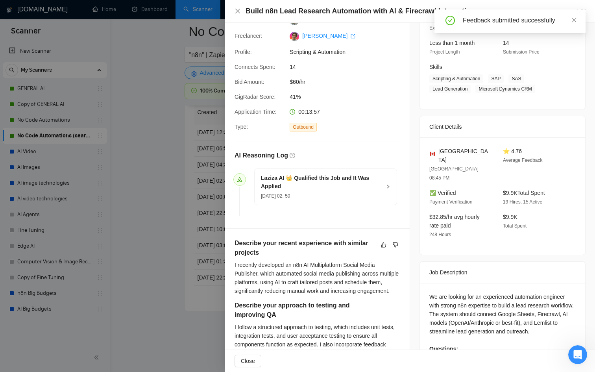
click at [202, 187] on div at bounding box center [297, 186] width 595 height 372
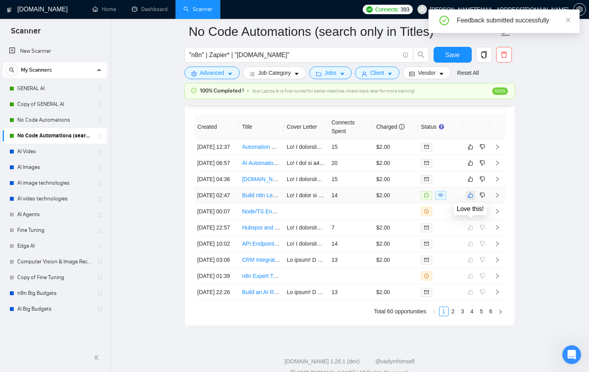
click at [467, 200] on button "button" at bounding box center [470, 195] width 9 height 9
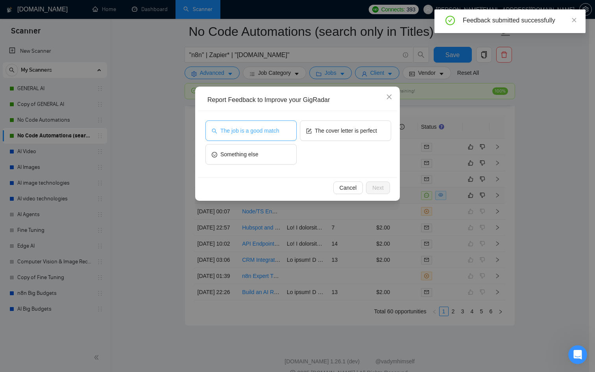
click at [261, 136] on button "The job is a good match" at bounding box center [250, 130] width 91 height 20
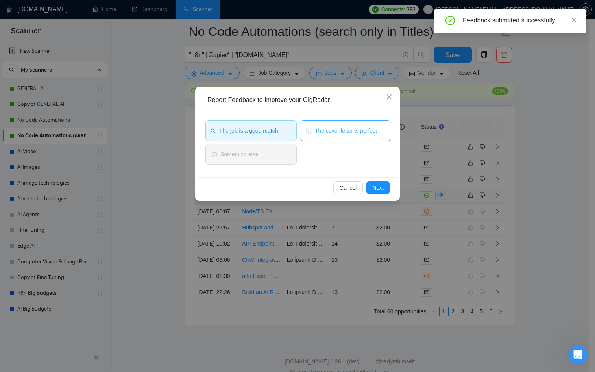
click at [343, 132] on span "The cover letter is perfect" at bounding box center [346, 130] width 62 height 9
click at [382, 187] on button "Next" at bounding box center [378, 187] width 24 height 13
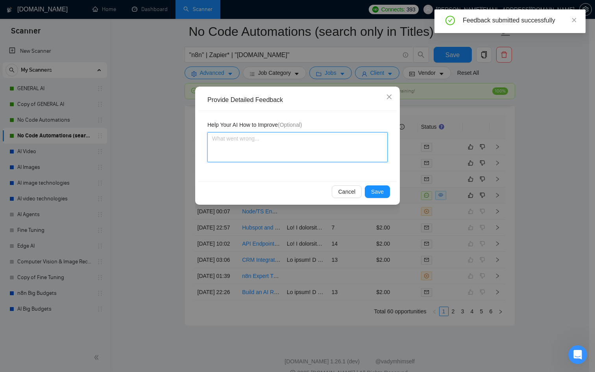
click at [311, 146] on textarea at bounding box center [297, 147] width 180 height 30
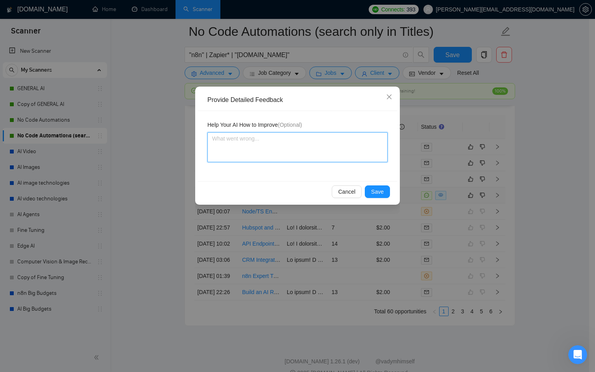
type textarea "P"
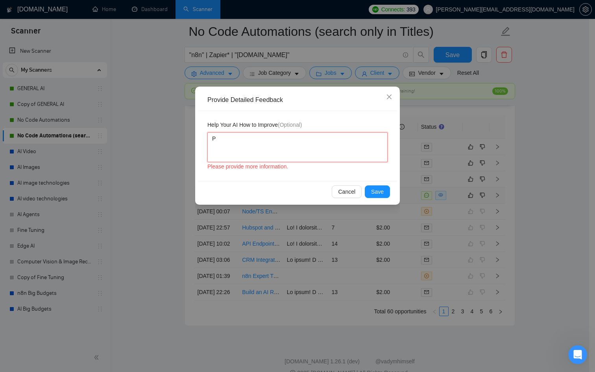
type textarea "Pe"
type textarea "Per"
type textarea "Perf"
type textarea "Perfe"
type textarea "Perfec"
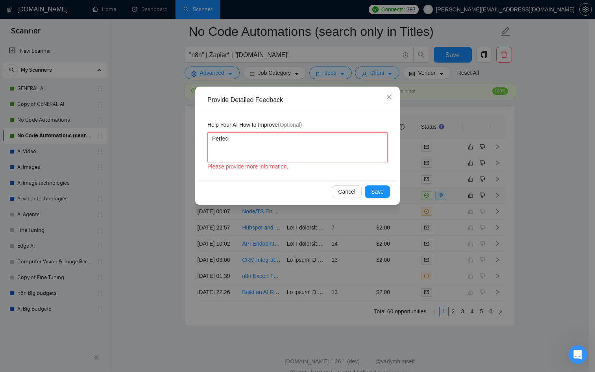
type textarea "Perfect"
type textarea "Perfect c"
type textarea "Perfect co"
type textarea "Perfect cov"
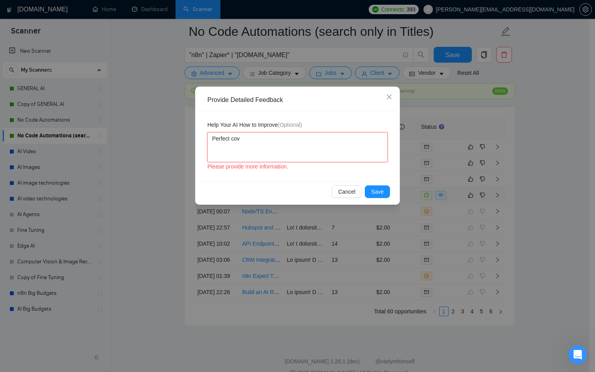
type textarea "Perfect cove"
click at [380, 186] on button "Save" at bounding box center [377, 191] width 25 height 13
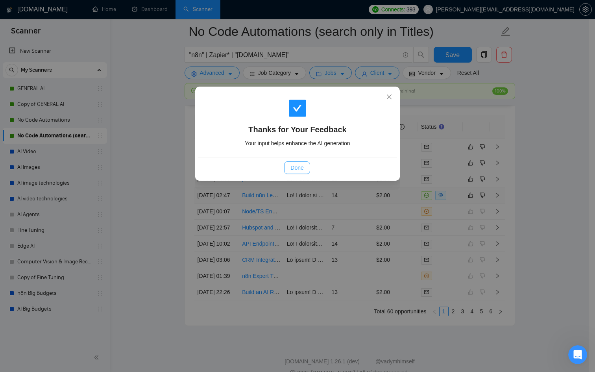
click at [307, 171] on button "Done" at bounding box center [297, 167] width 26 height 13
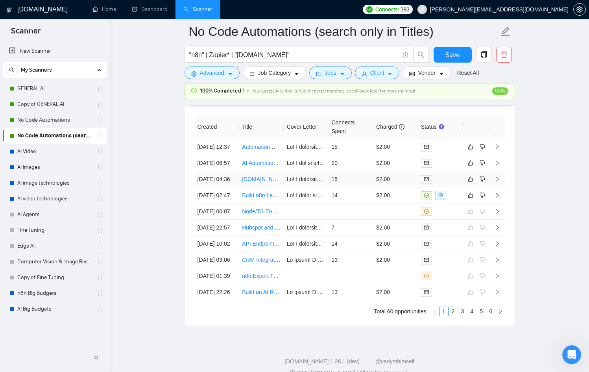
click at [456, 184] on div at bounding box center [440, 179] width 39 height 9
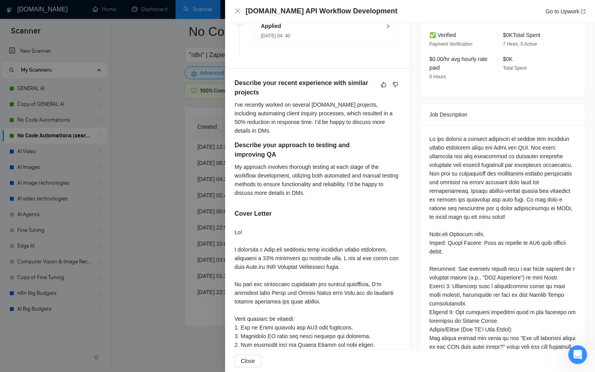
scroll to position [237, 0]
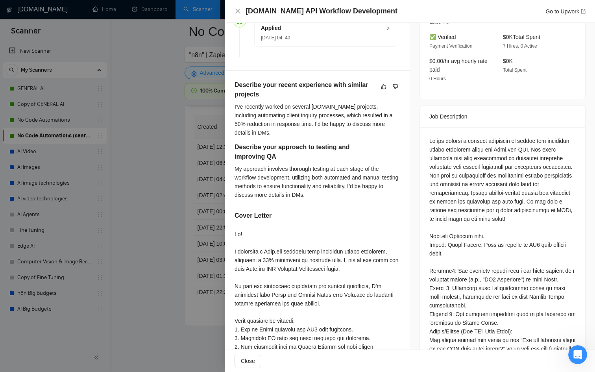
click at [138, 208] on div at bounding box center [297, 186] width 595 height 372
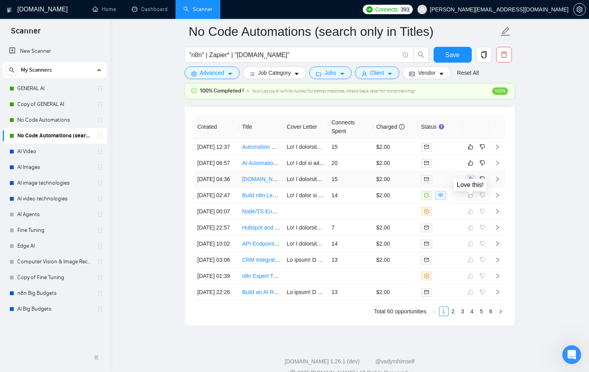
click at [467, 184] on button "button" at bounding box center [470, 178] width 9 height 9
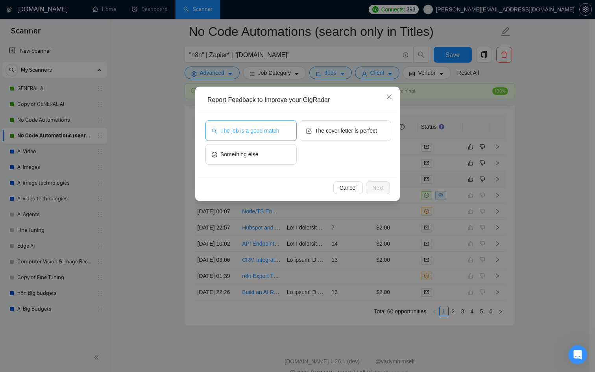
drag, startPoint x: 264, startPoint y: 129, endPoint x: 273, endPoint y: 129, distance: 8.7
click at [265, 129] on span "The job is a good match" at bounding box center [249, 130] width 59 height 9
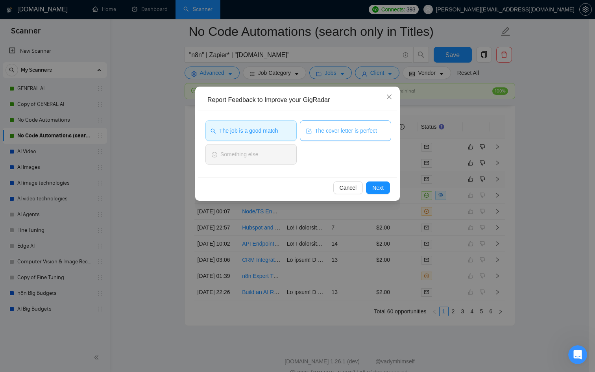
click at [318, 128] on span "The cover letter is perfect" at bounding box center [346, 130] width 62 height 9
click at [373, 186] on span "Next" at bounding box center [377, 187] width 11 height 9
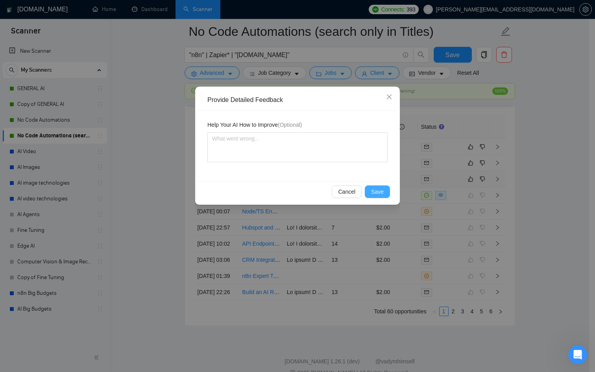
click at [378, 195] on span "Save" at bounding box center [377, 191] width 13 height 9
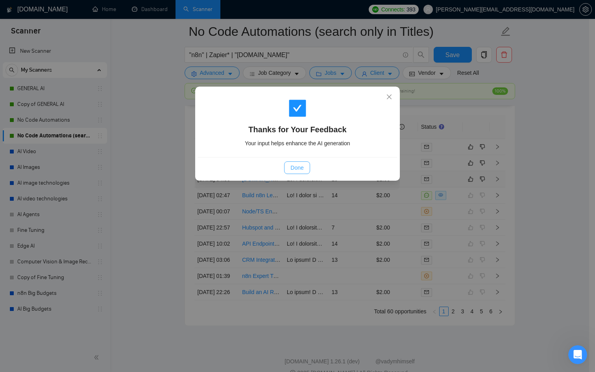
click at [303, 168] on span "Done" at bounding box center [297, 167] width 13 height 9
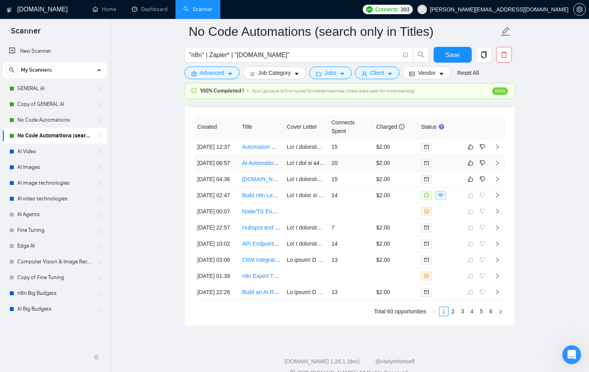
click at [451, 168] on div at bounding box center [440, 163] width 39 height 9
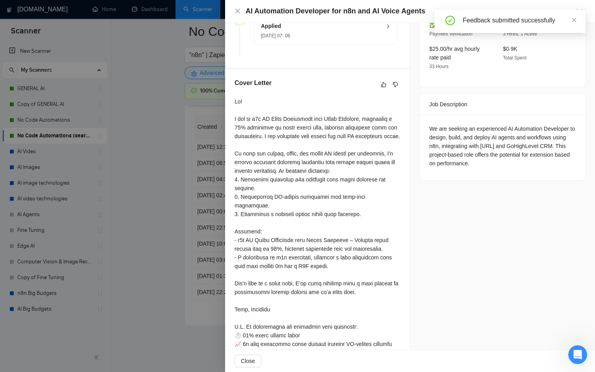
scroll to position [241, 0]
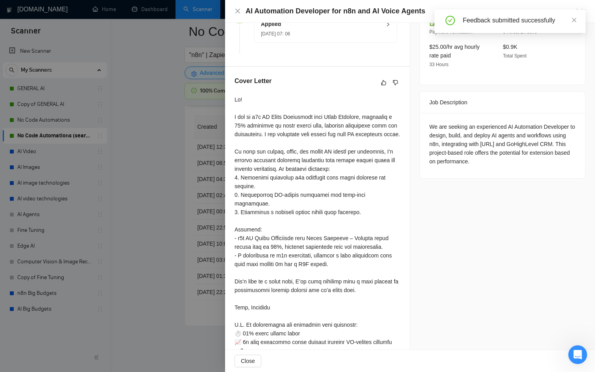
click at [163, 224] on div at bounding box center [297, 186] width 595 height 372
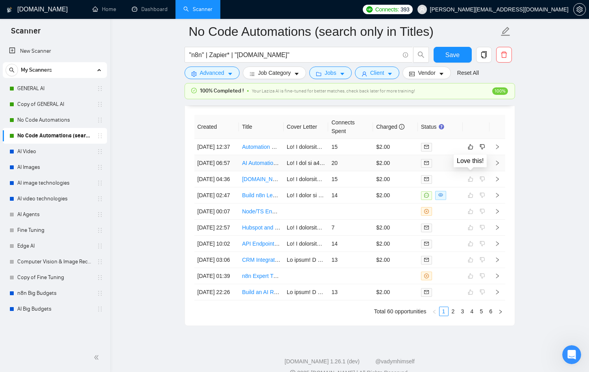
click at [472, 166] on icon "like" at bounding box center [471, 163] width 6 height 6
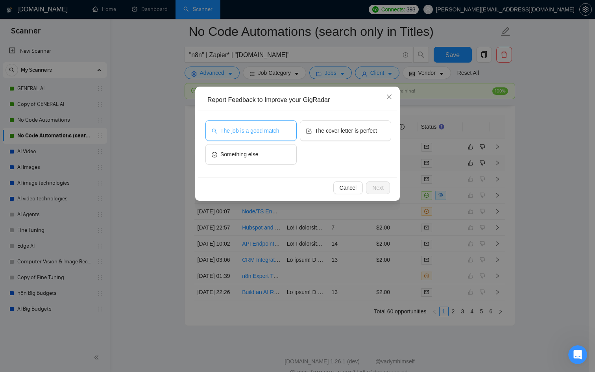
click at [254, 129] on span "The job is a good match" at bounding box center [249, 130] width 59 height 9
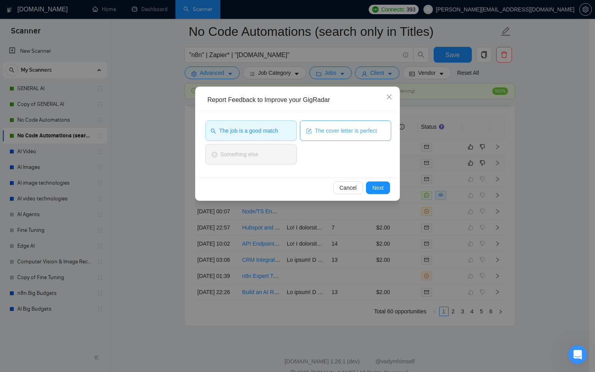
click at [338, 130] on span "The cover letter is perfect" at bounding box center [346, 130] width 62 height 9
click at [376, 186] on span "Next" at bounding box center [377, 187] width 11 height 9
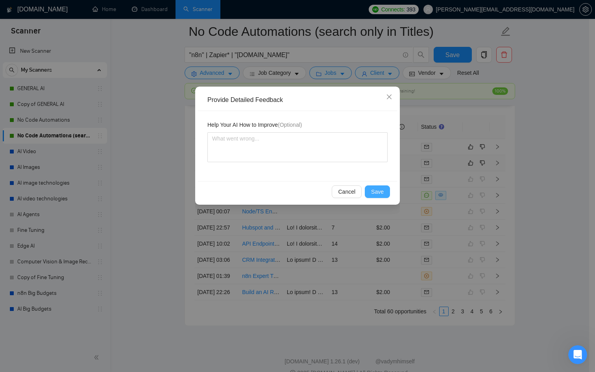
click at [376, 192] on span "Save" at bounding box center [377, 191] width 13 height 9
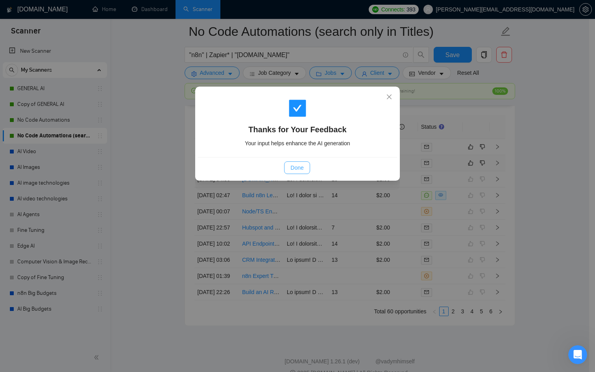
click at [288, 168] on button "Done" at bounding box center [297, 167] width 26 height 13
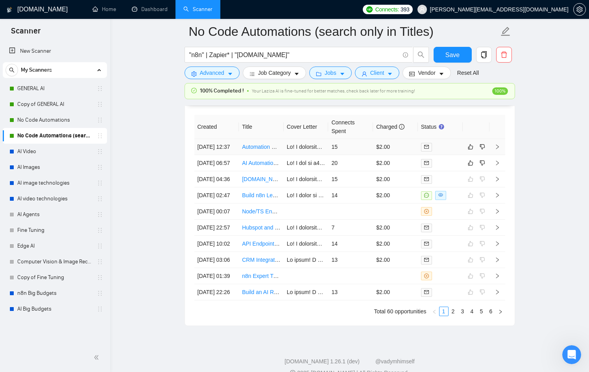
click at [452, 150] on div at bounding box center [440, 147] width 39 height 9
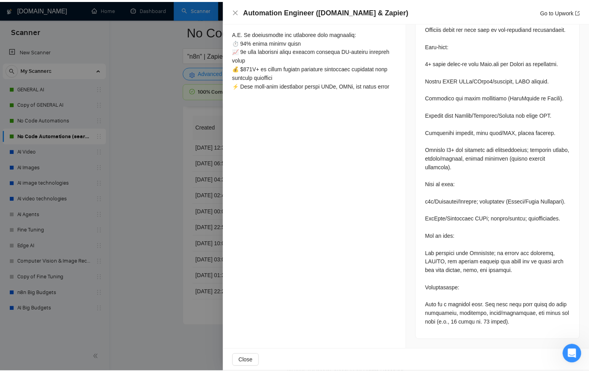
scroll to position [556, 0]
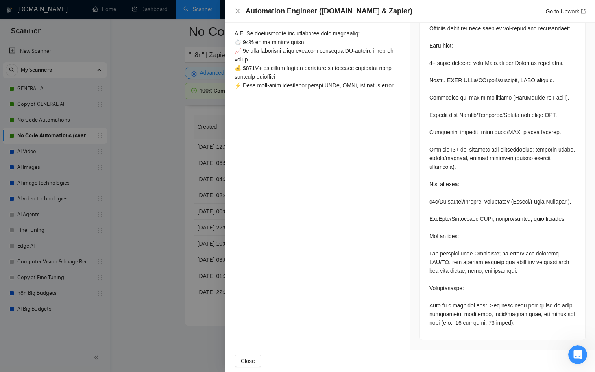
click at [133, 211] on div at bounding box center [297, 186] width 595 height 372
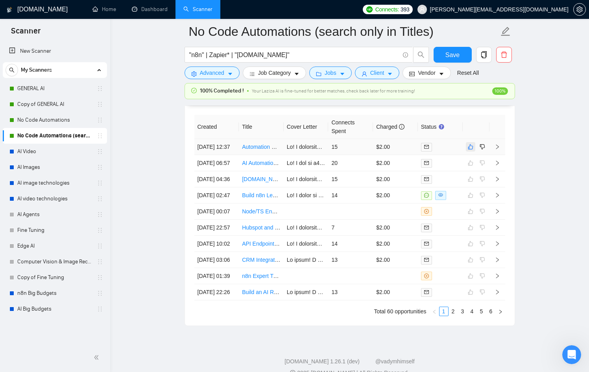
click at [472, 149] on icon "like" at bounding box center [471, 147] width 6 height 6
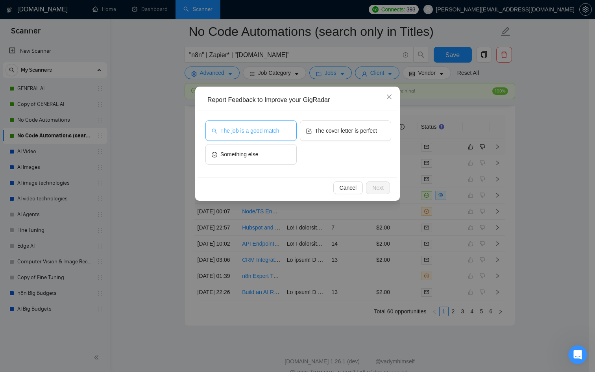
click at [253, 123] on button "The job is a good match" at bounding box center [250, 130] width 91 height 20
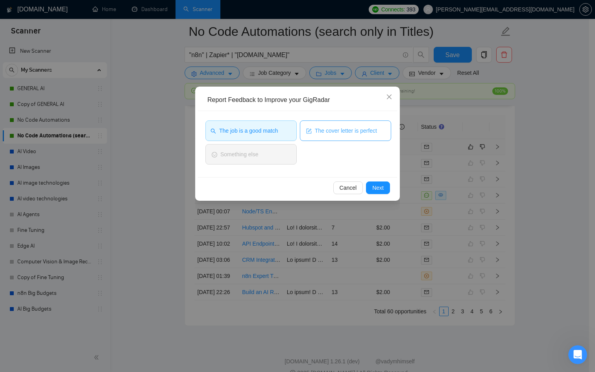
click at [364, 133] on span "The cover letter is perfect" at bounding box center [346, 130] width 62 height 9
click at [379, 185] on span "Next" at bounding box center [377, 187] width 11 height 9
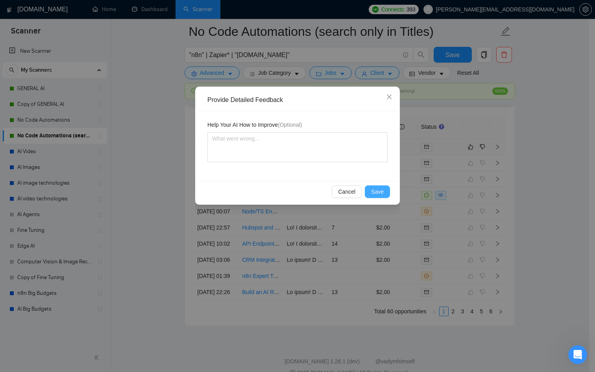
click at [378, 193] on span "Save" at bounding box center [377, 191] width 13 height 9
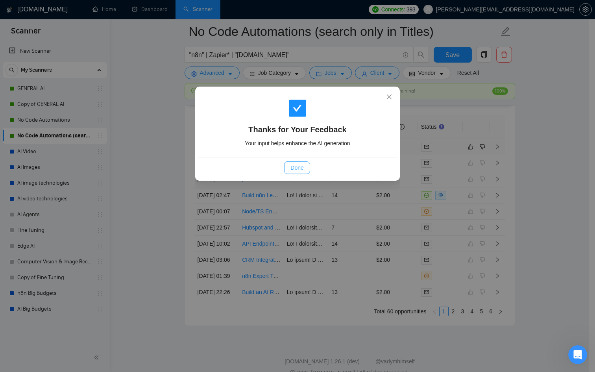
click at [299, 168] on span "Done" at bounding box center [297, 167] width 13 height 9
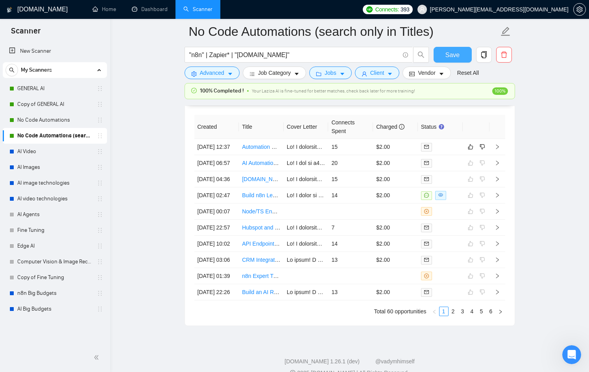
click at [449, 52] on span "Save" at bounding box center [453, 55] width 14 height 10
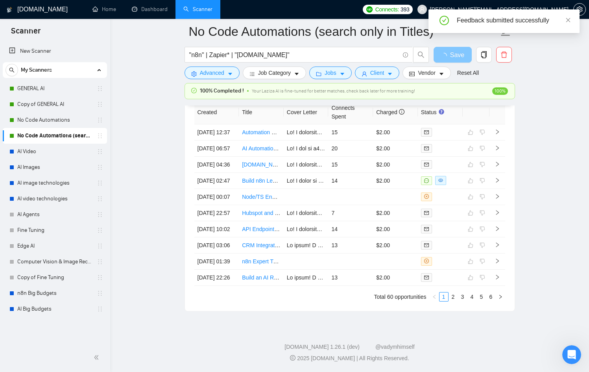
scroll to position [2093, 0]
